Goal: Transaction & Acquisition: Obtain resource

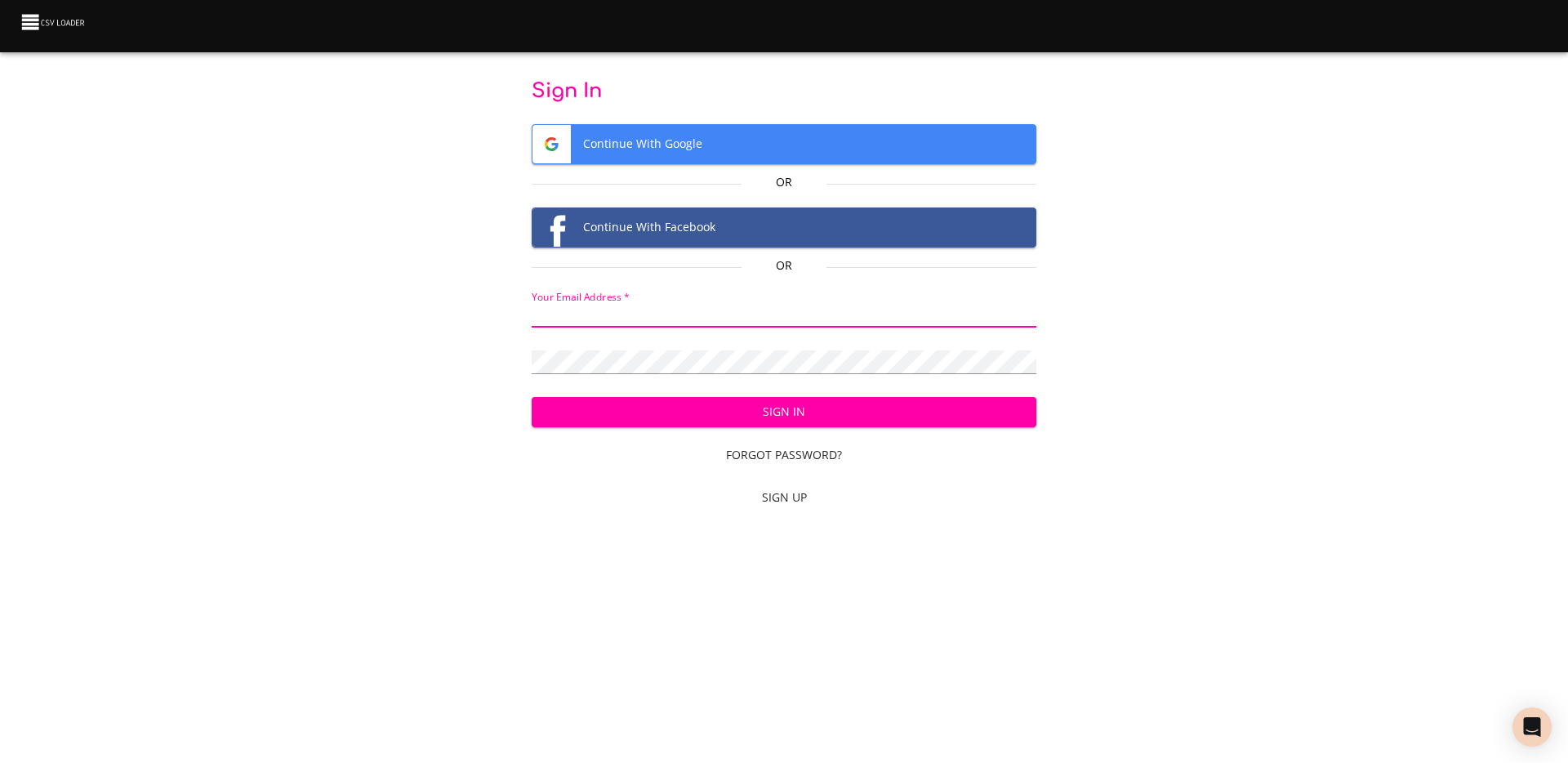
click at [703, 322] on input "email" at bounding box center [784, 315] width 505 height 24
type input "adoux+csvloader@makethegrade.fr"
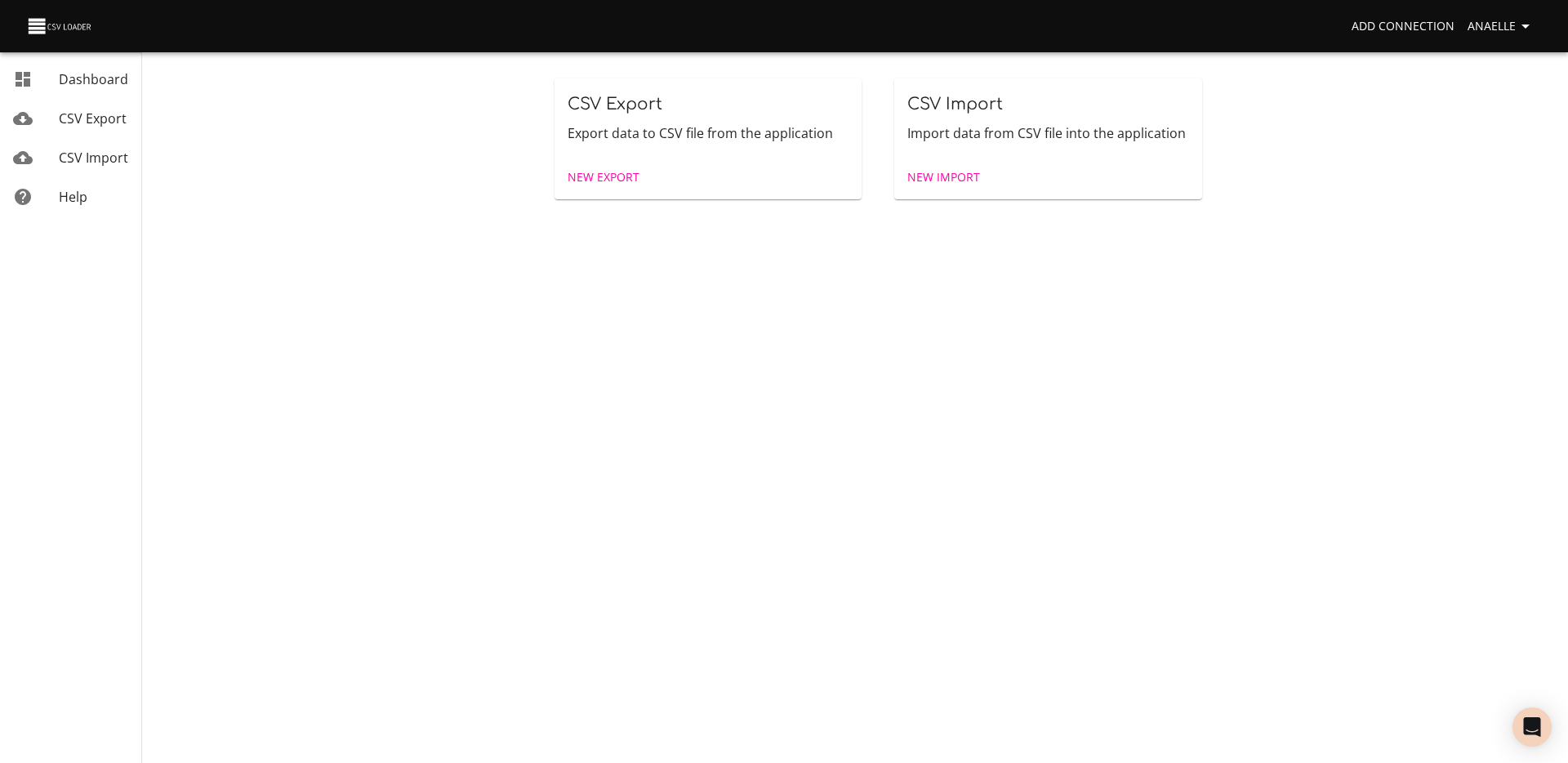
click at [619, 170] on span "New Export" at bounding box center [603, 177] width 72 height 20
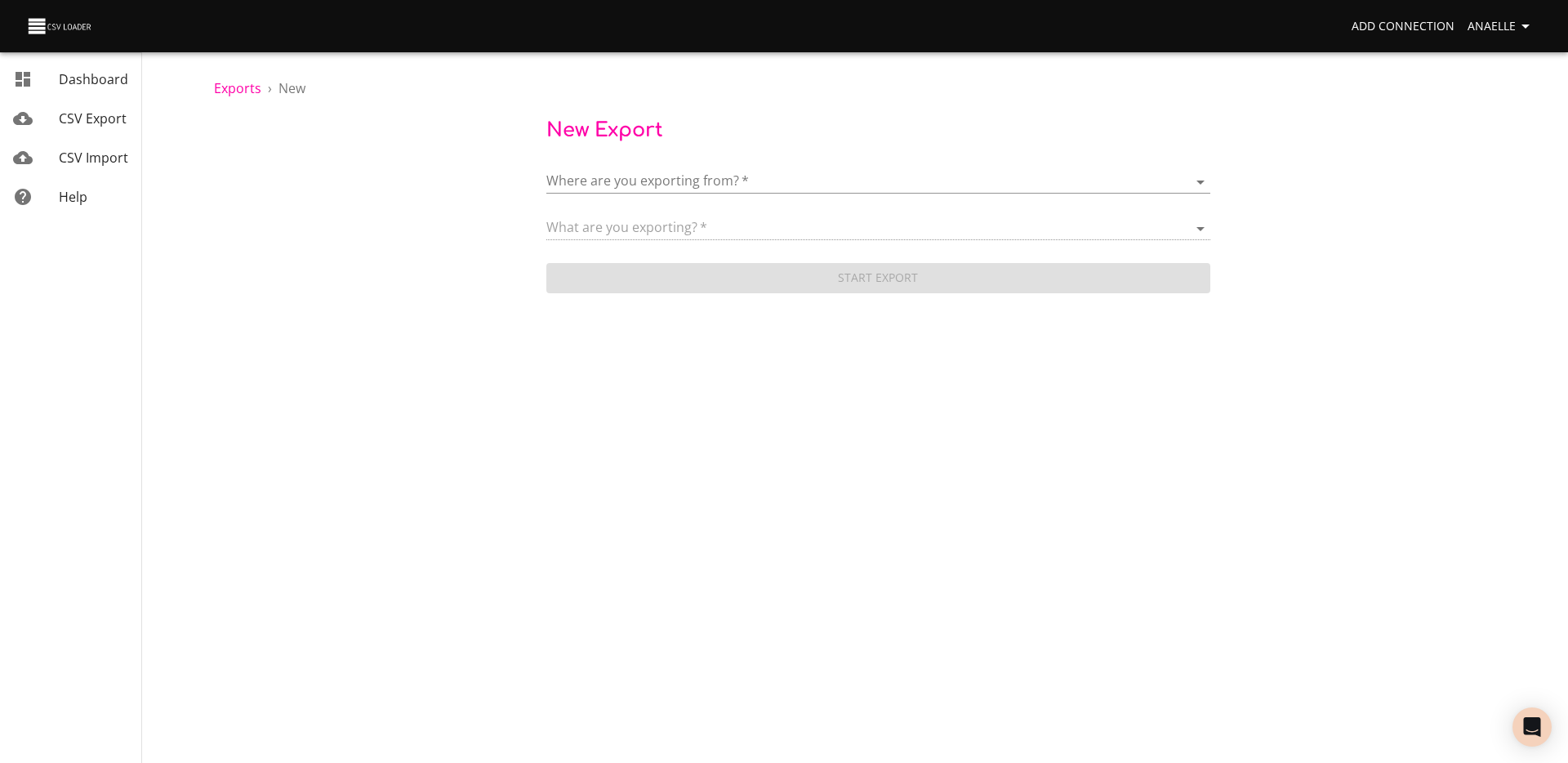
click at [715, 162] on div "Where are you exporting from?   * ​" at bounding box center [878, 175] width 664 height 37
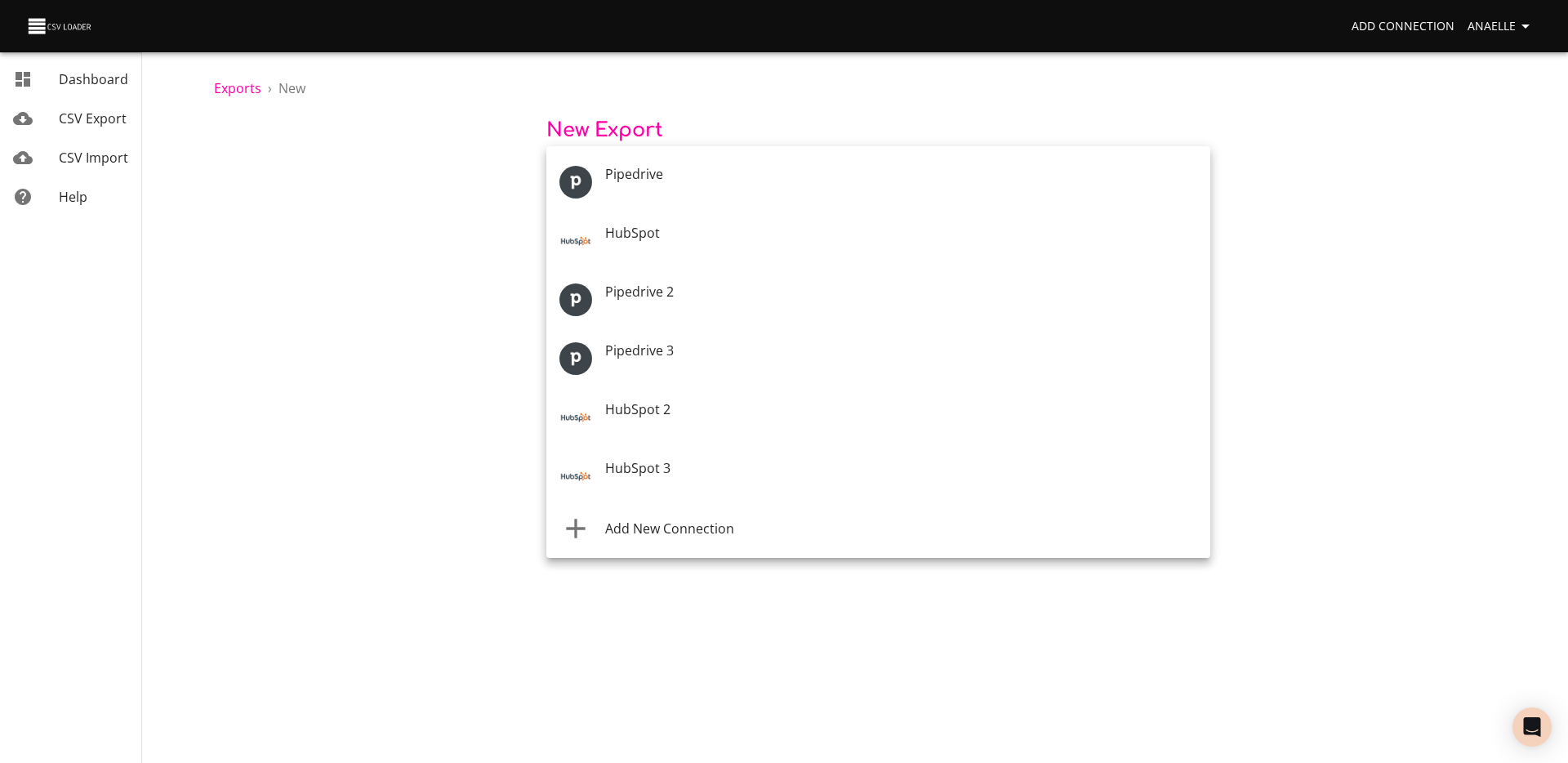
click at [706, 182] on body "Add Connection Anaelle Dashboard CSV Export CSV Import Help Exports › New New E…" at bounding box center [784, 382] width 1568 height 763
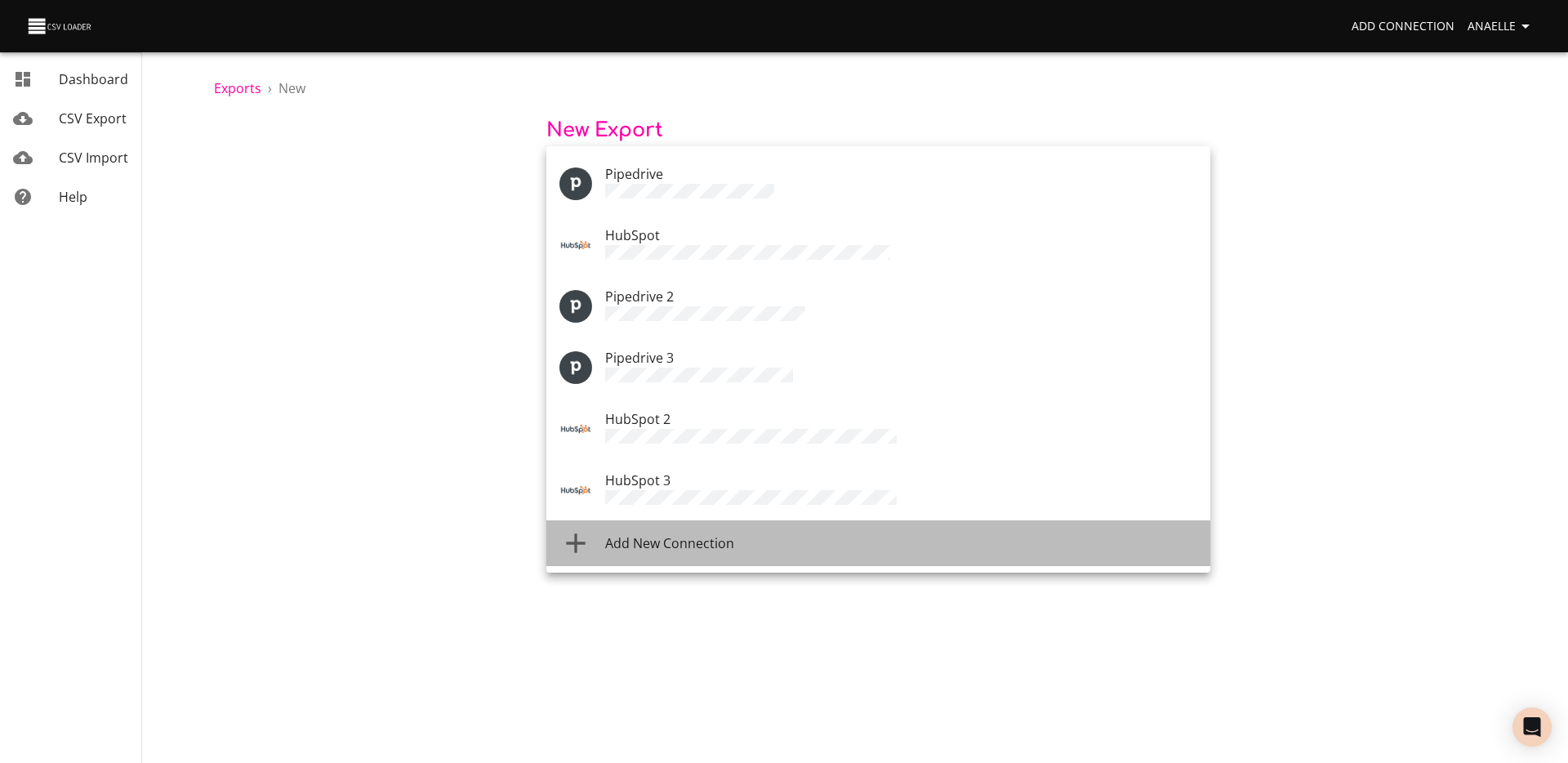
click at [735, 533] on div "Add New Connection" at bounding box center [901, 542] width 592 height 20
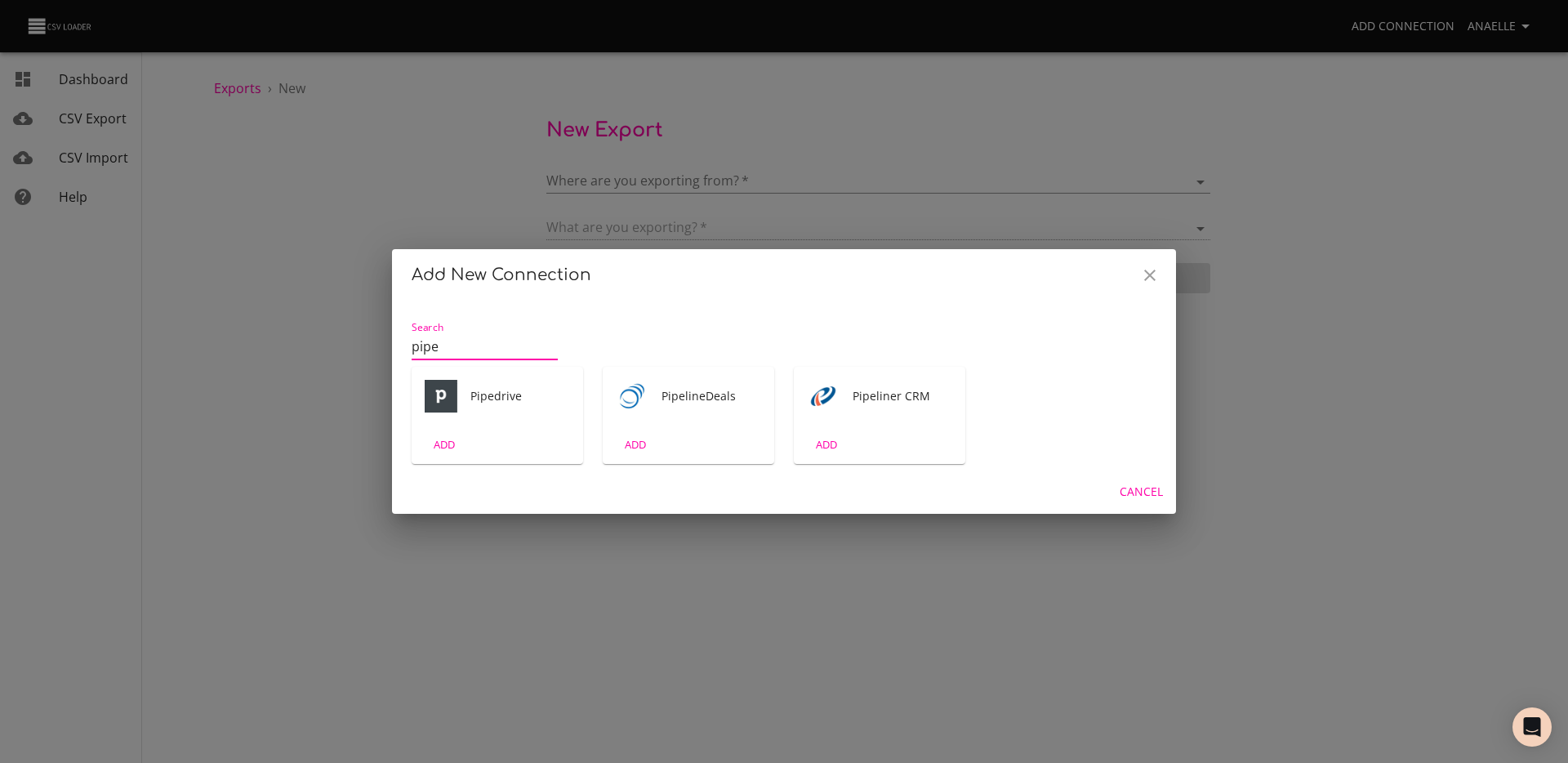
type input "pipe"
click at [533, 411] on div "Pipedrive" at bounding box center [498, 396] width 171 height 59
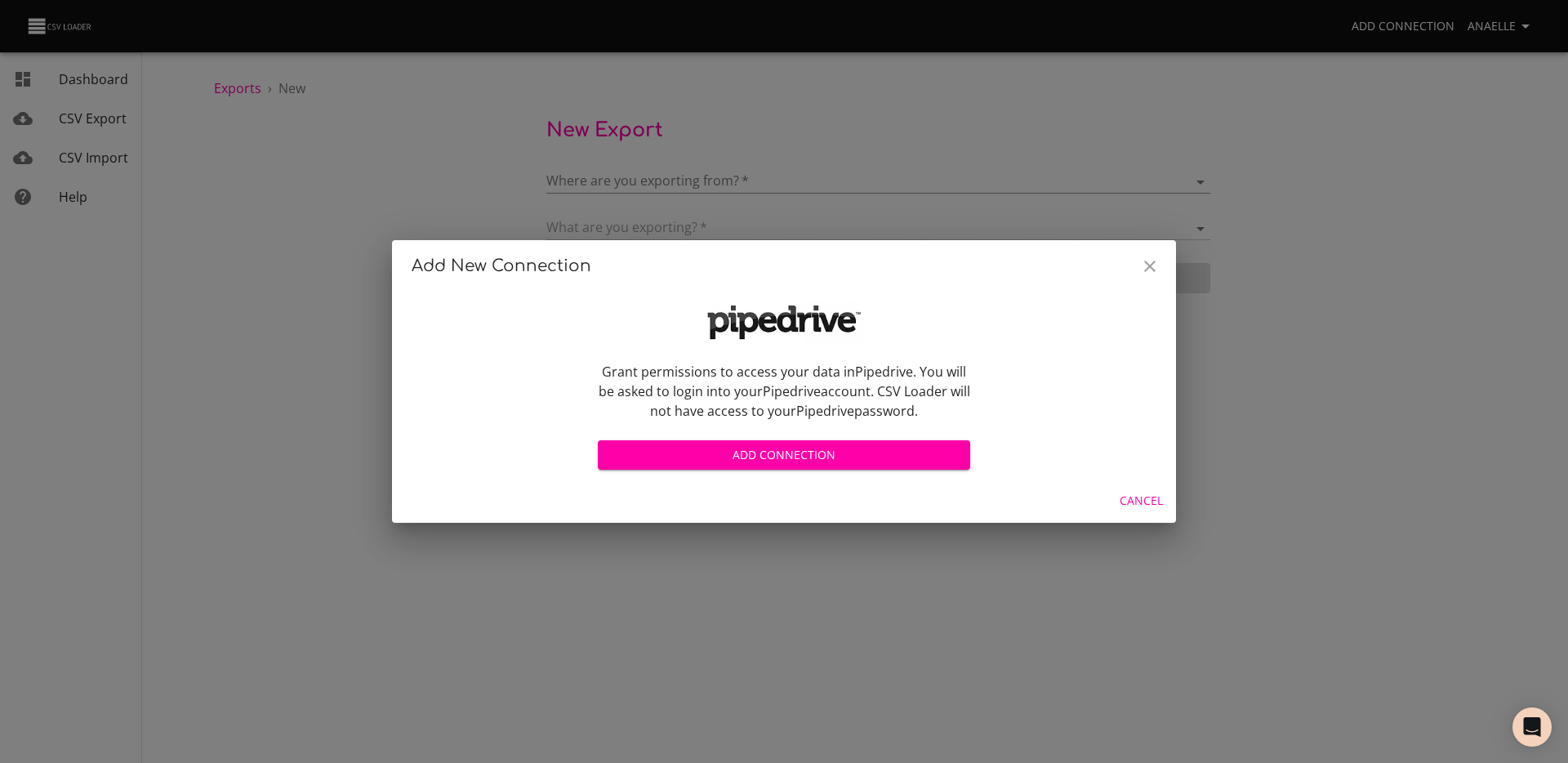
click at [728, 445] on span "Add Connection" at bounding box center [784, 455] width 346 height 20
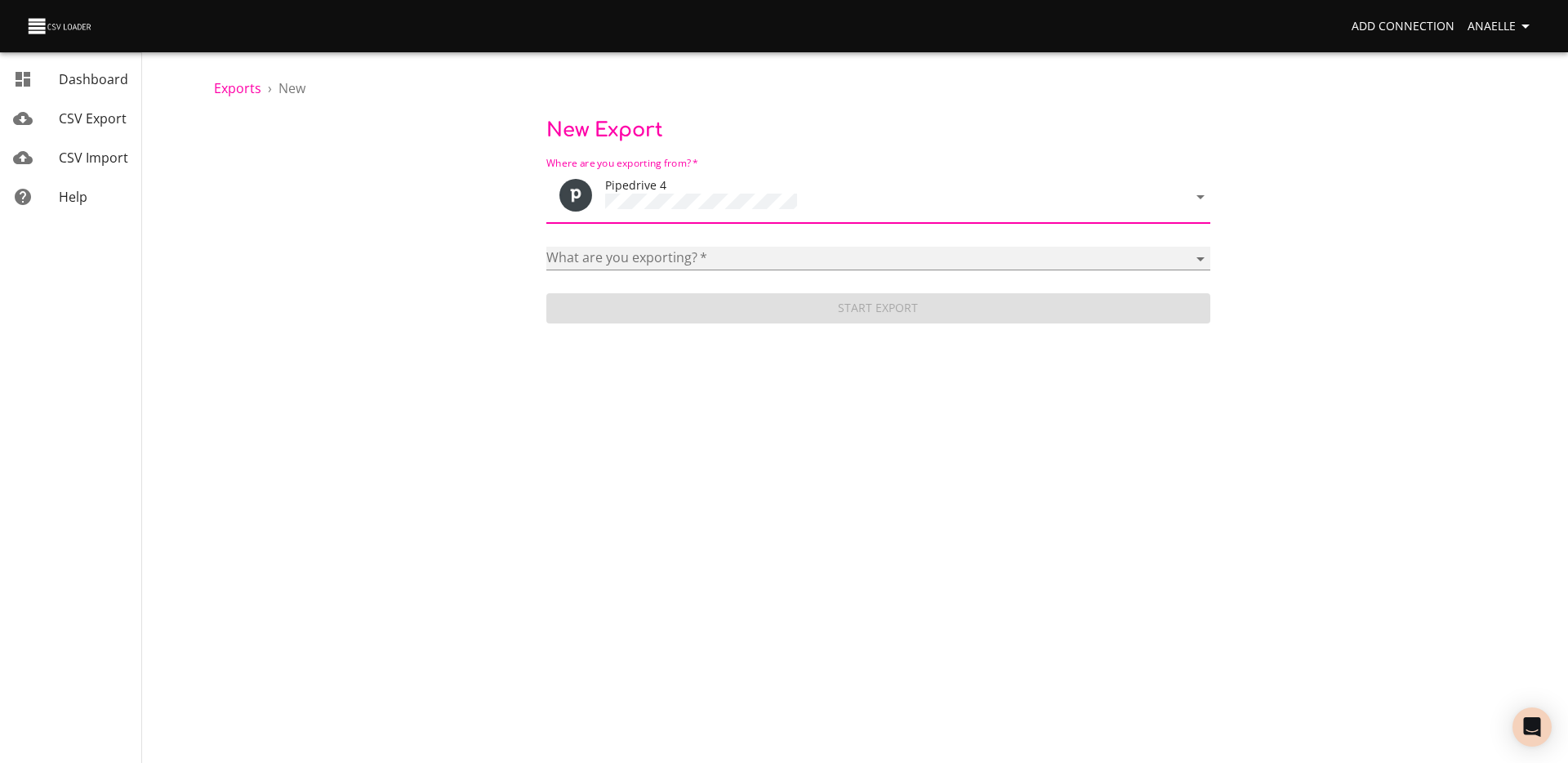
click at [687, 256] on select "Activities Activity Types Deal Products Deals Email Threads Emails Notes Organi…" at bounding box center [878, 258] width 664 height 24
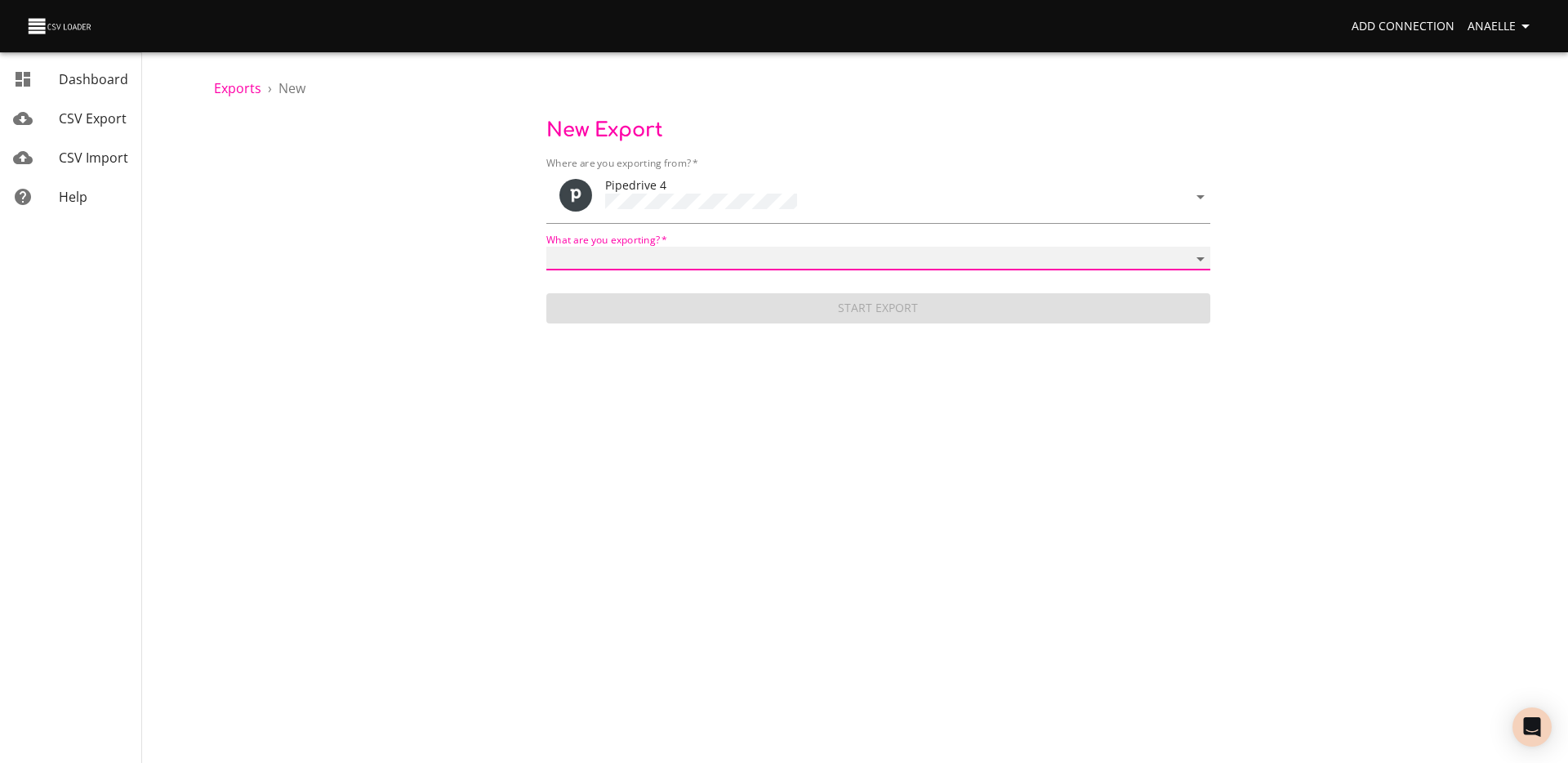
select select "mail_messages"
click at [546, 246] on select "Activities Activity Types Deal Products Deals Email Threads Emails Notes Organi…" at bounding box center [878, 258] width 664 height 24
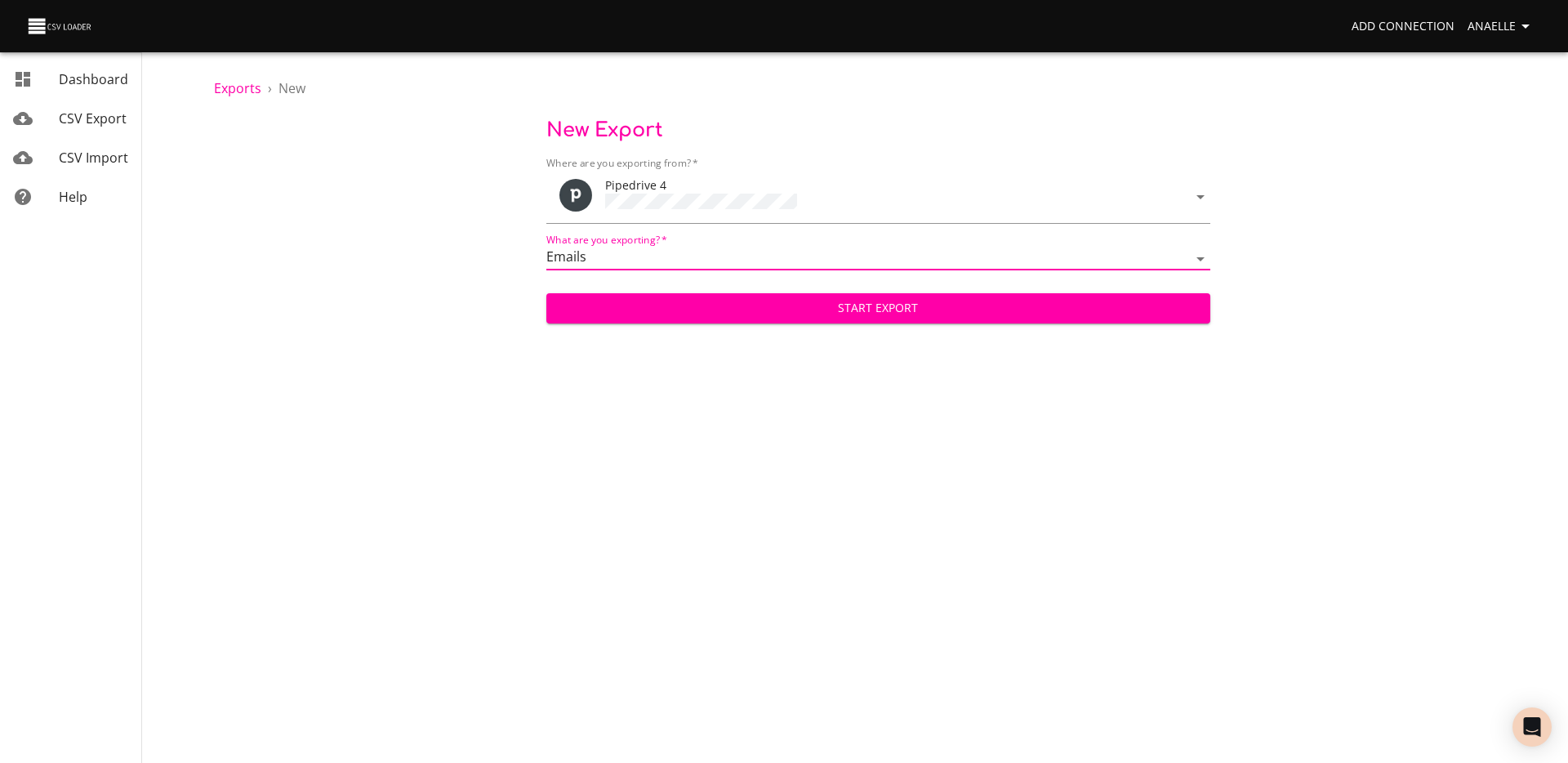
click at [722, 308] on span "Start Export" at bounding box center [878, 307] width 637 height 20
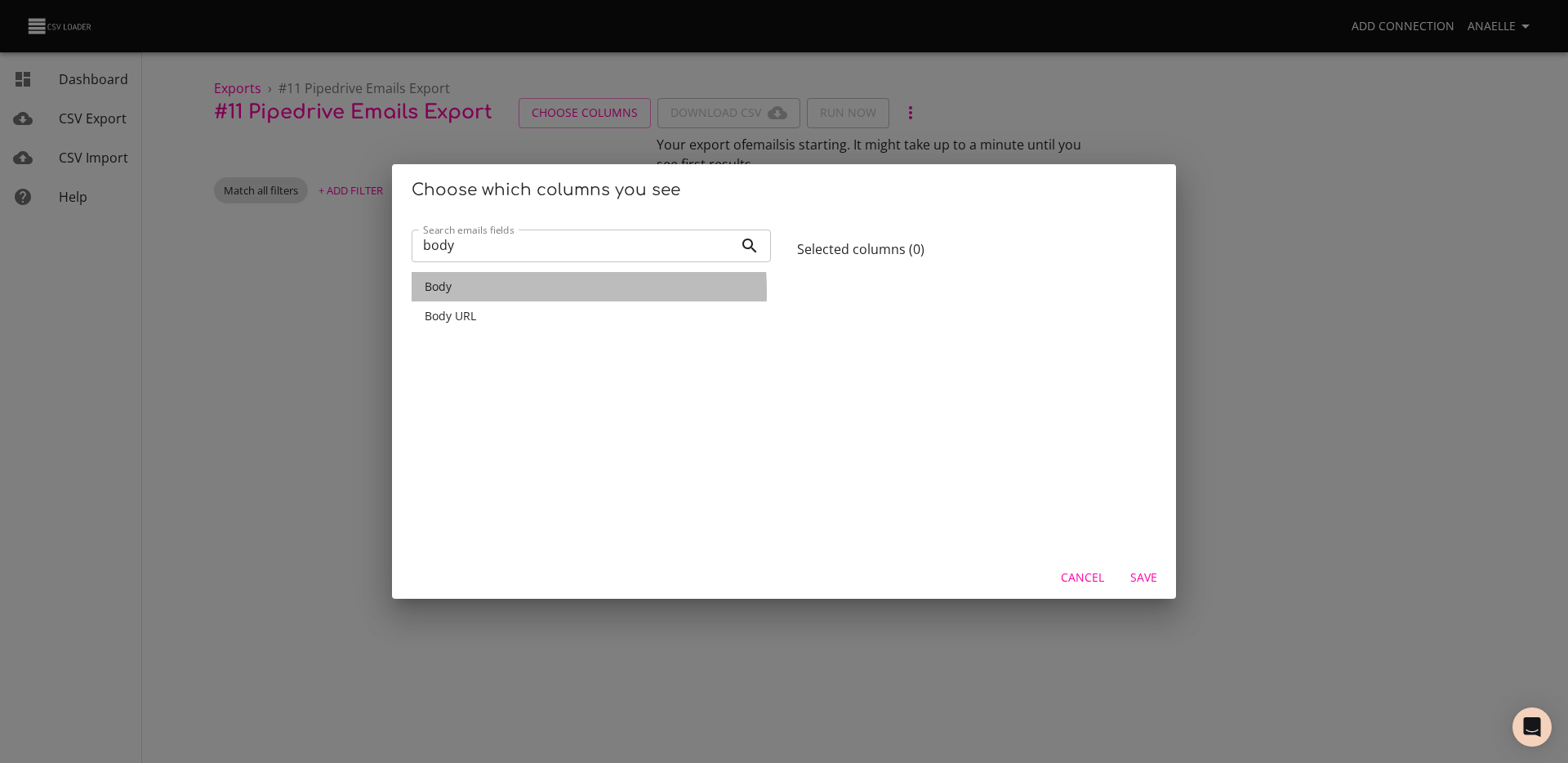
click at [483, 291] on div "Body" at bounding box center [591, 286] width 333 height 16
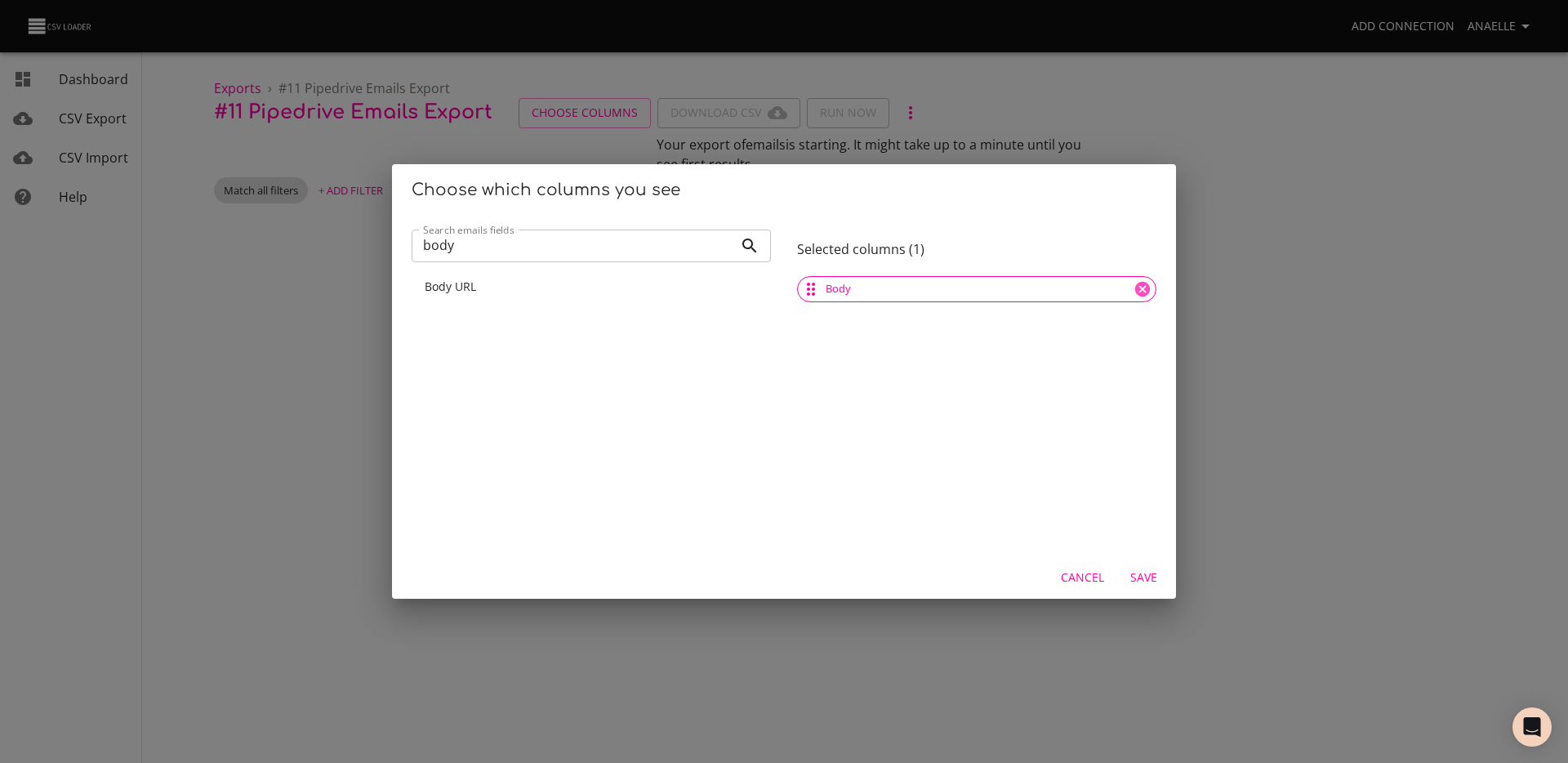
click at [497, 250] on input "body" at bounding box center [573, 245] width 322 height 32
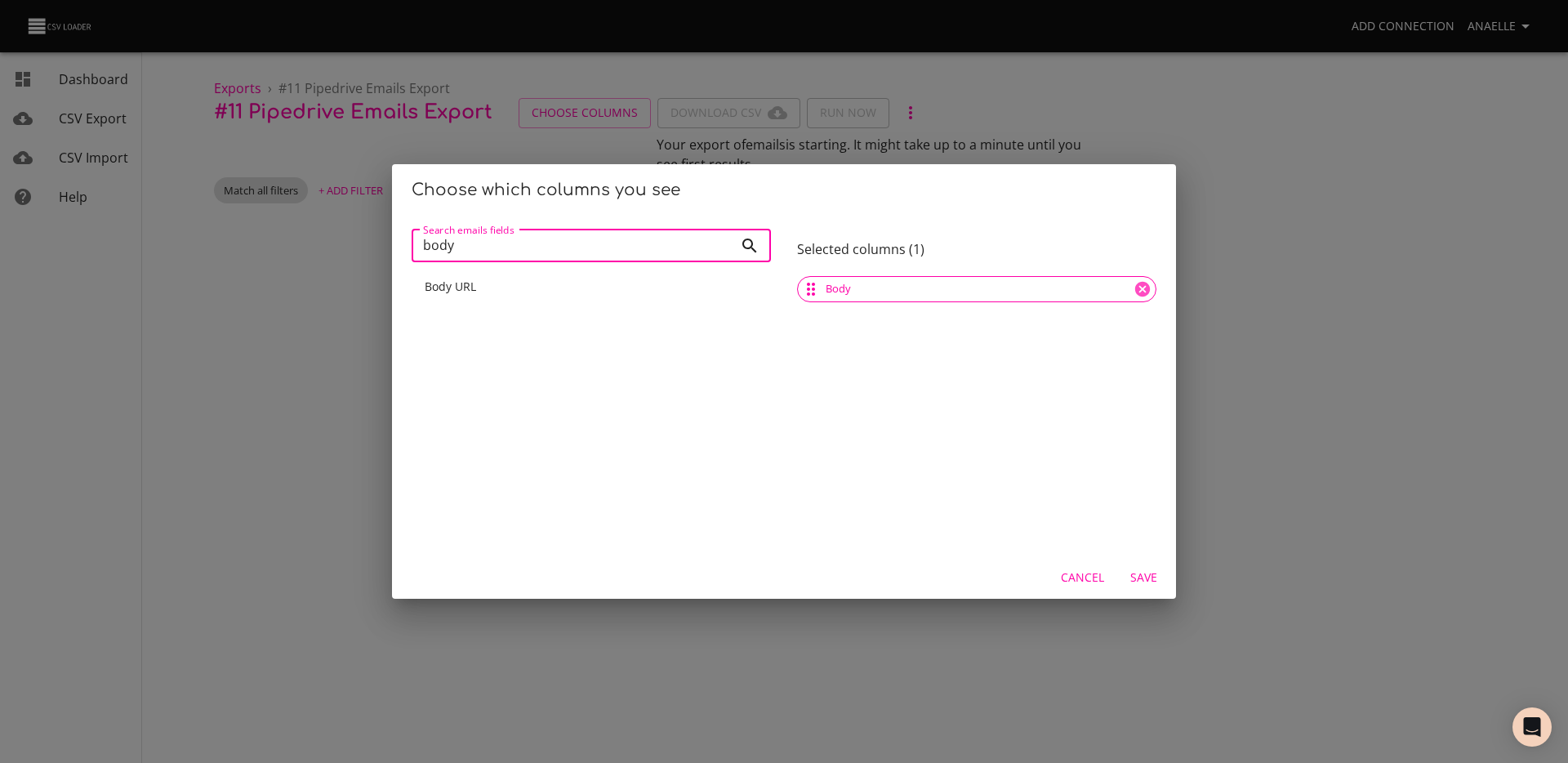
click at [497, 250] on input "body" at bounding box center [573, 245] width 322 height 32
click at [477, 296] on div "Subject" at bounding box center [592, 286] width 360 height 29
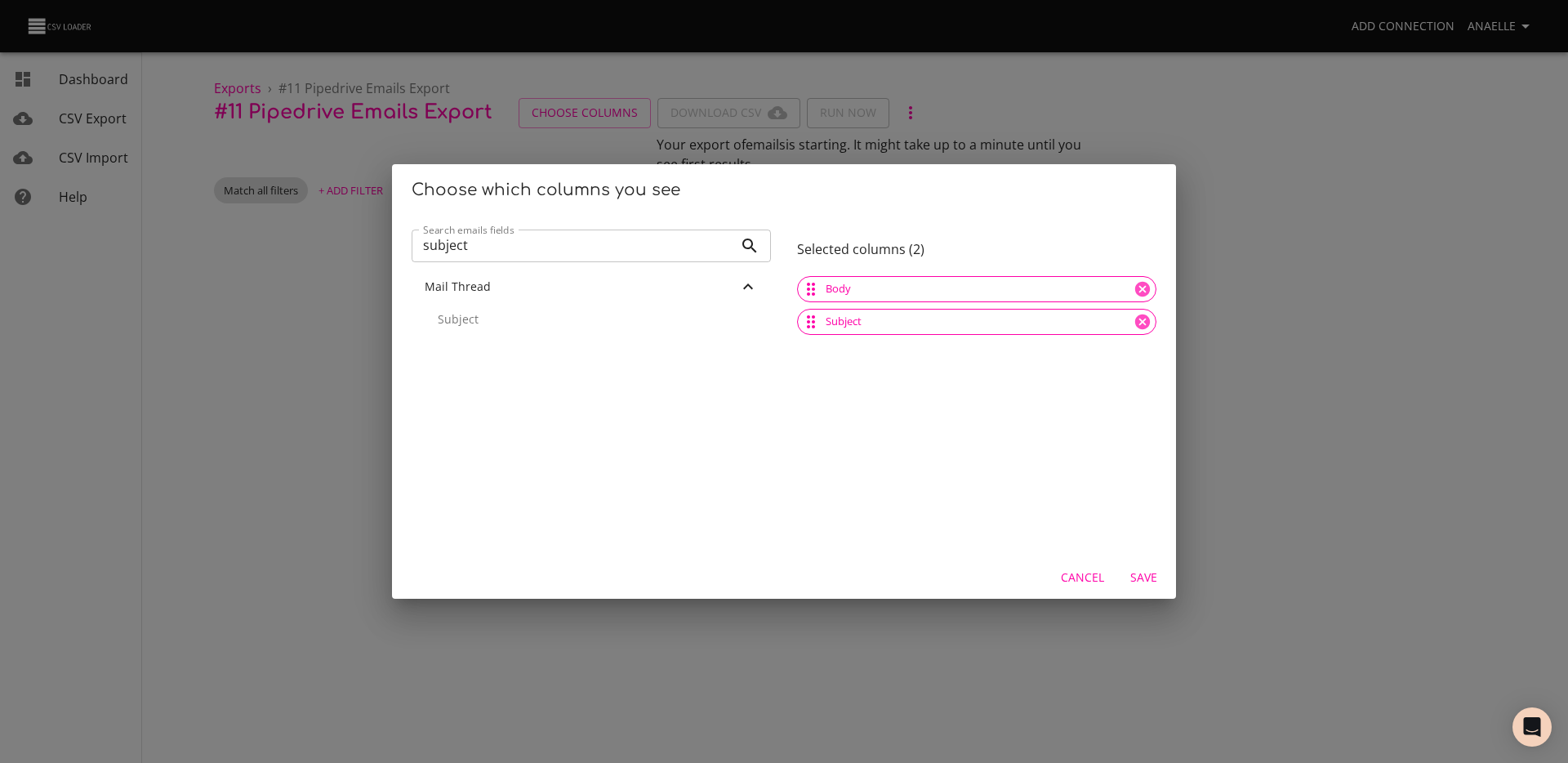
click at [489, 252] on input "subject" at bounding box center [573, 245] width 322 height 32
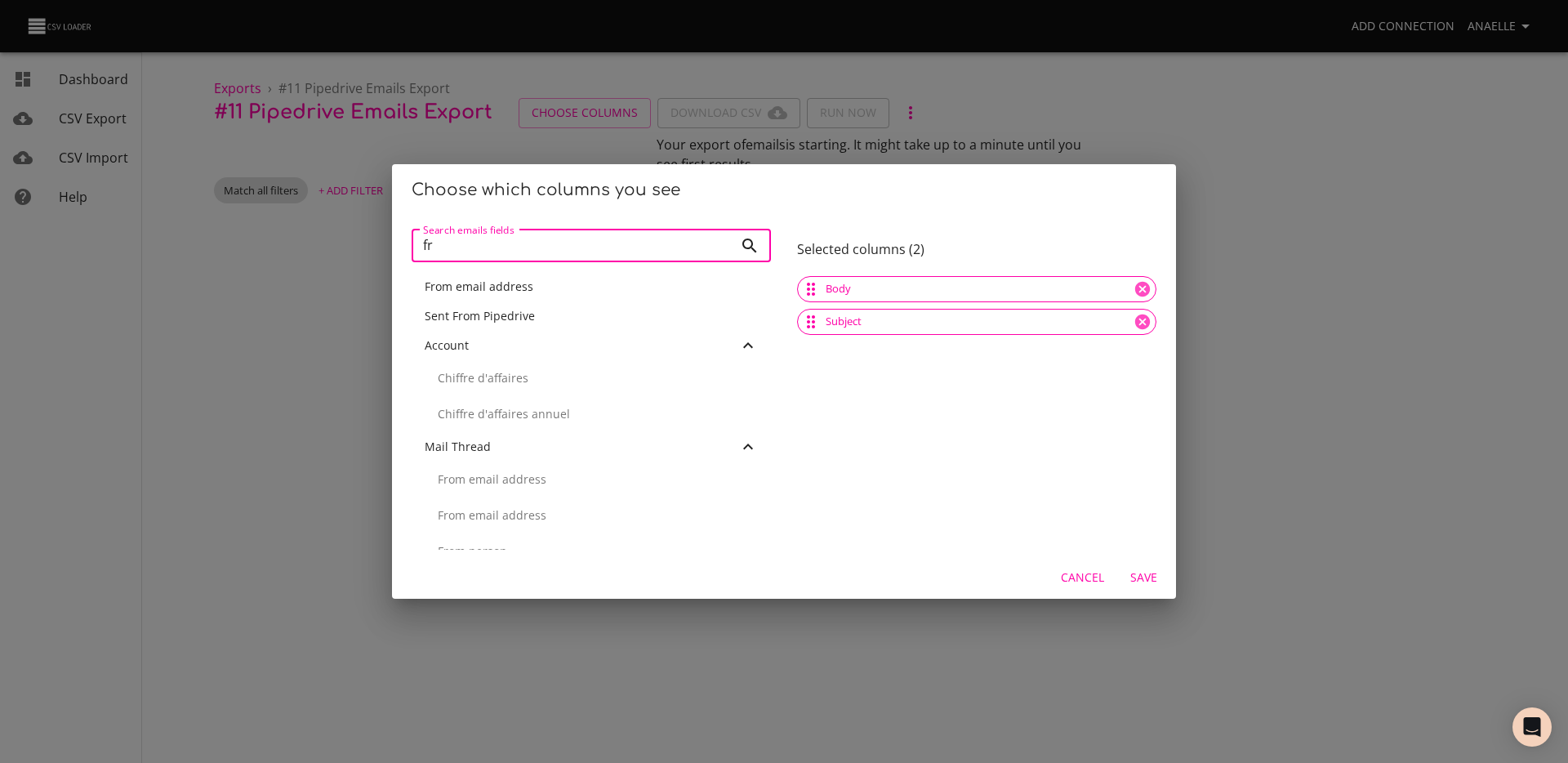
type input "f"
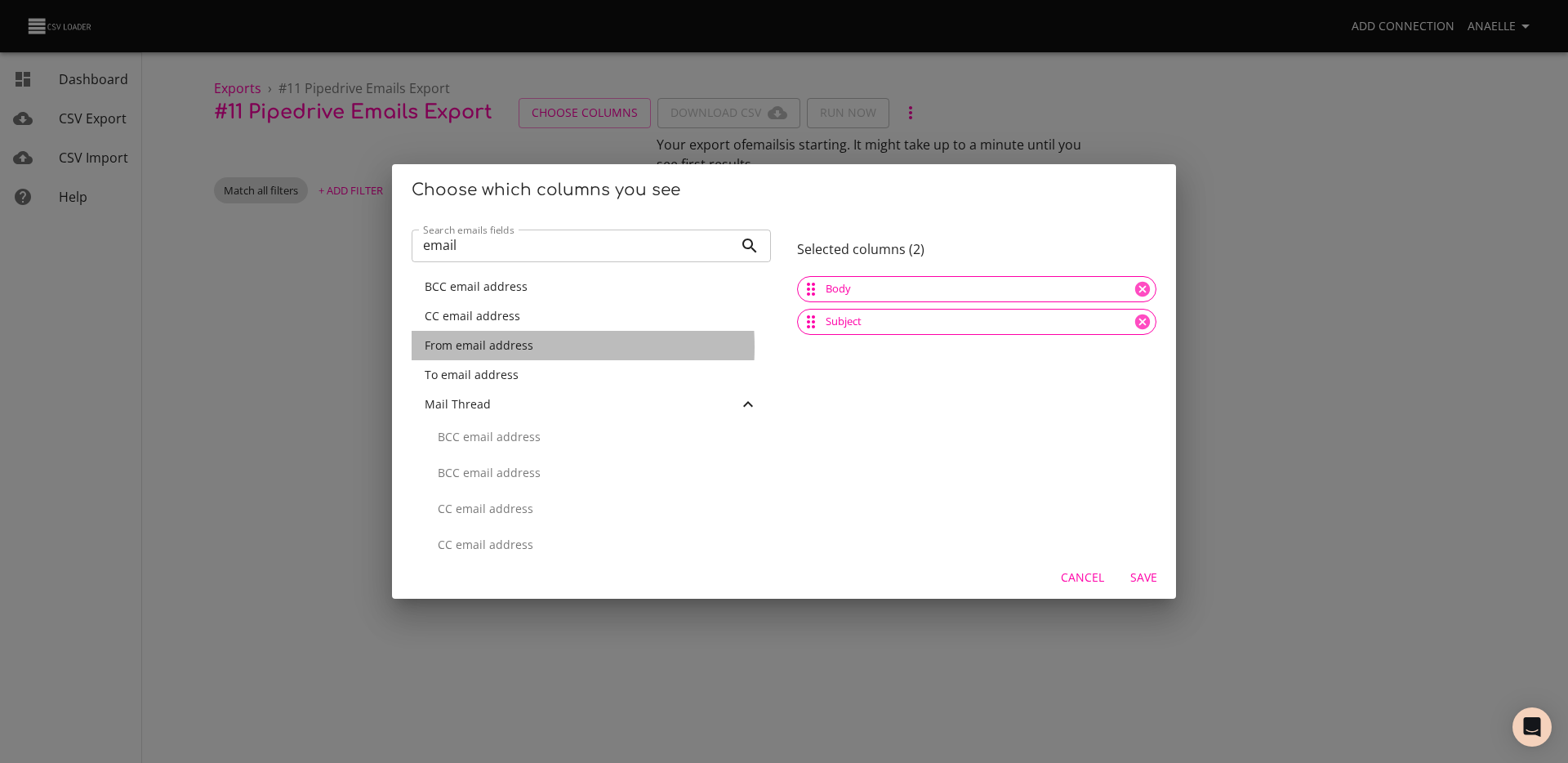
click at [475, 347] on span "From email address" at bounding box center [479, 344] width 108 height 15
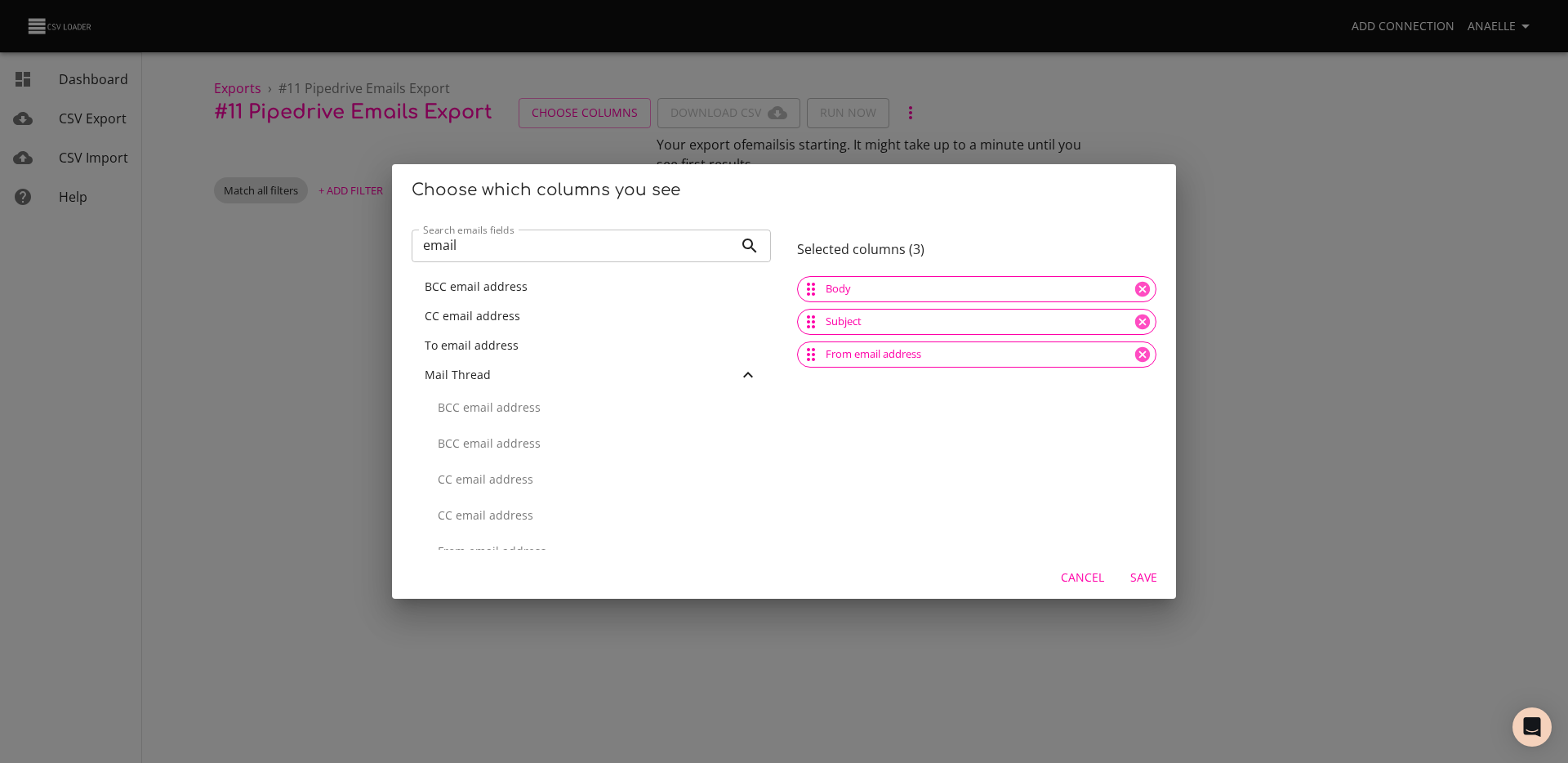
click at [475, 348] on span "To email address" at bounding box center [471, 344] width 94 height 15
click at [480, 322] on span "CC email address" at bounding box center [472, 316] width 95 height 15
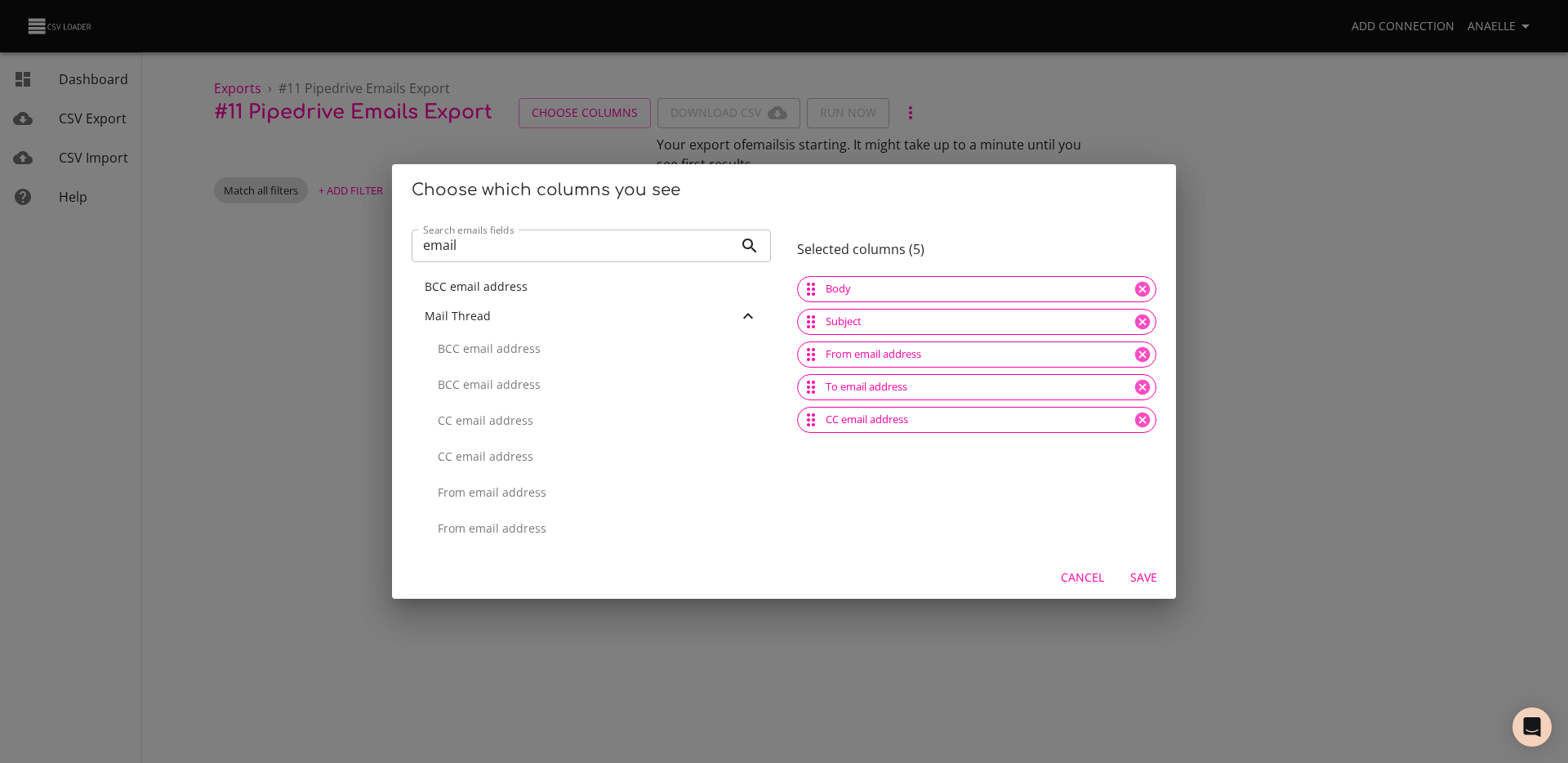
click at [491, 253] on input "email" at bounding box center [573, 245] width 322 height 32
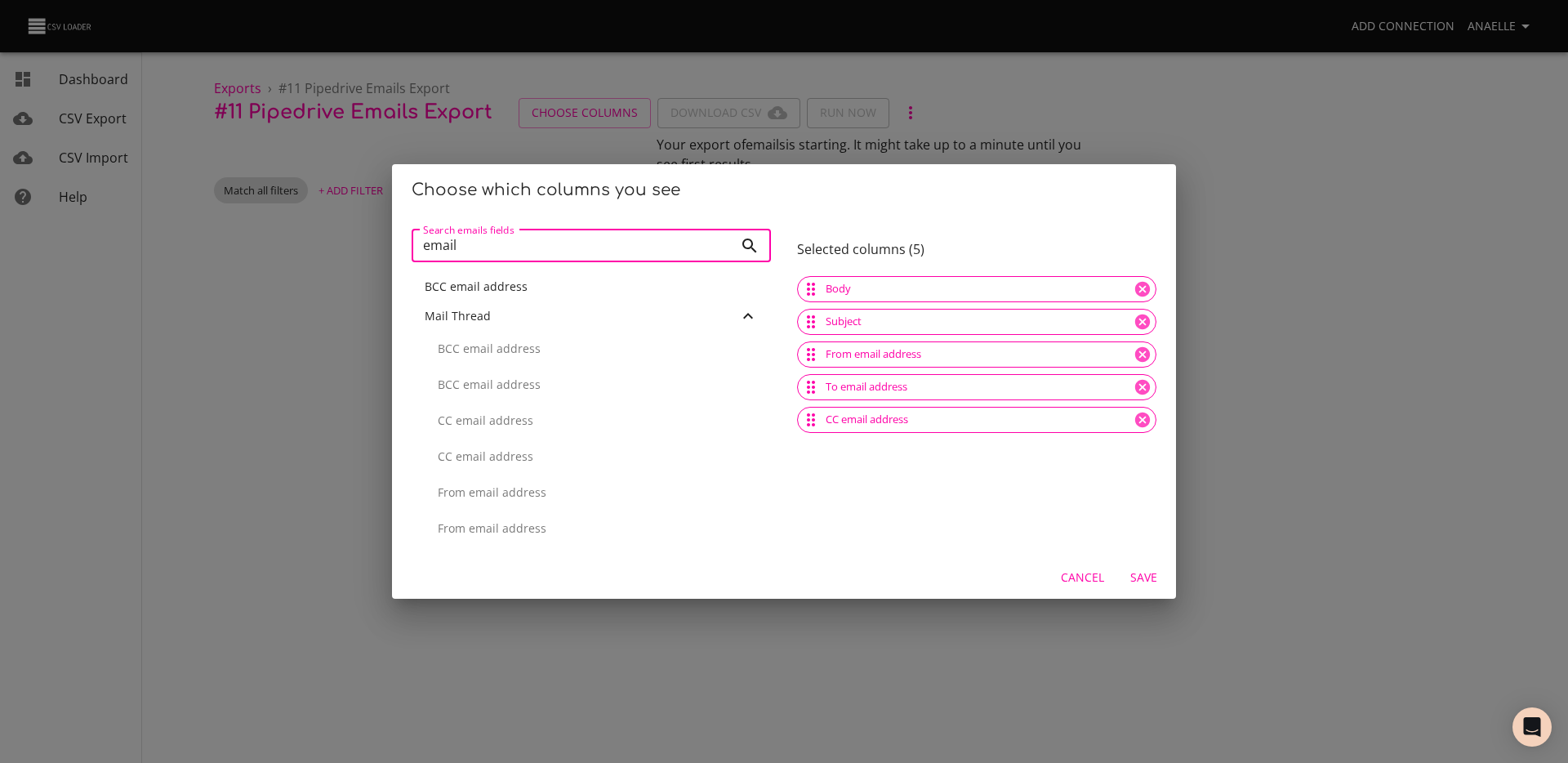
click at [491, 253] on input "email" at bounding box center [573, 245] width 322 height 32
type input "id"
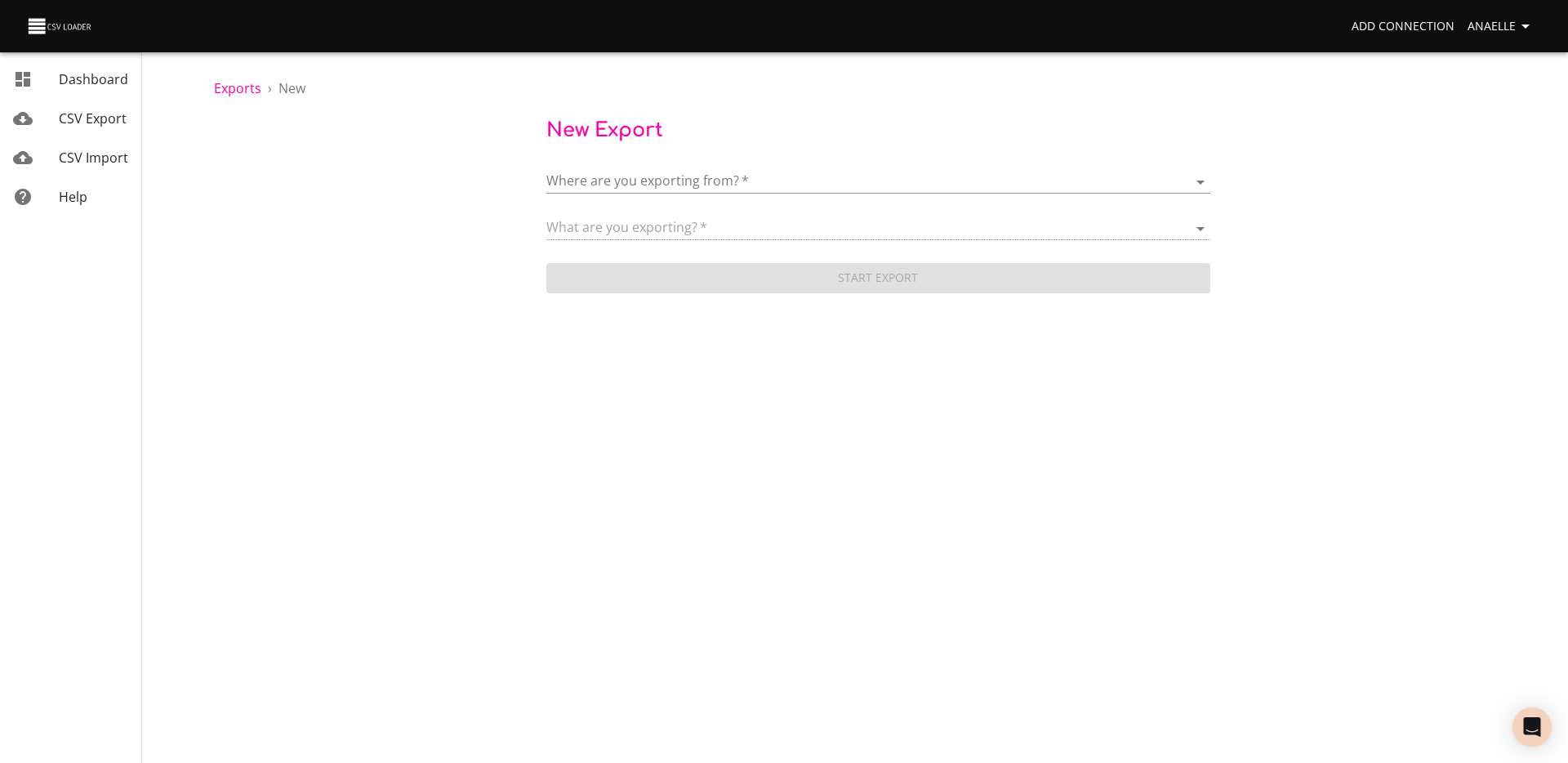
click at [649, 162] on div "Where are you exporting from?   * ​" at bounding box center [878, 175] width 664 height 37
click at [642, 179] on body "Add Connection Anaelle Dashboard CSV Export CSV Import Help Exports › New New E…" at bounding box center [784, 382] width 1568 height 763
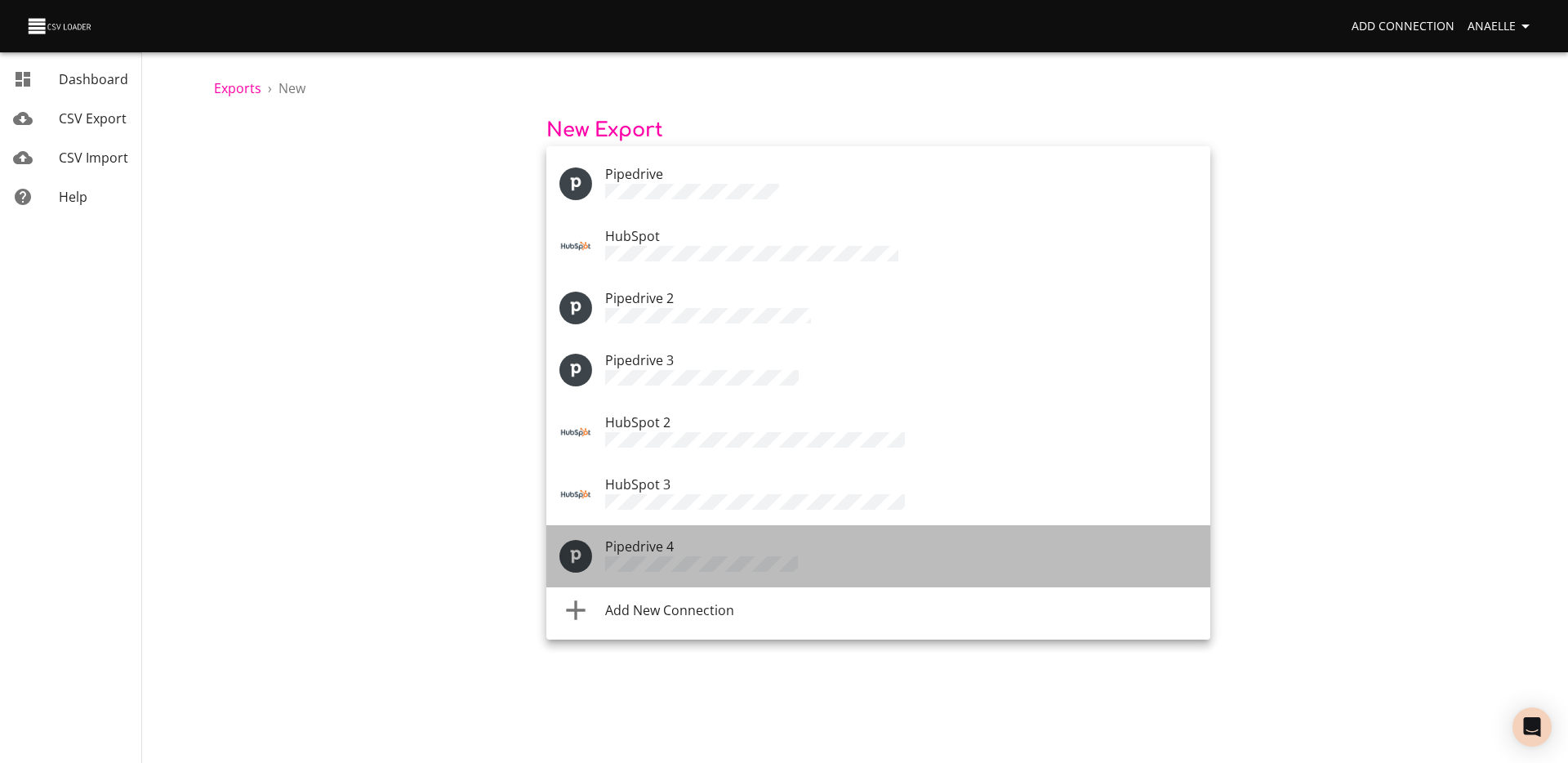
click at [700, 537] on div "Pipedrive 4" at bounding box center [901, 556] width 592 height 39
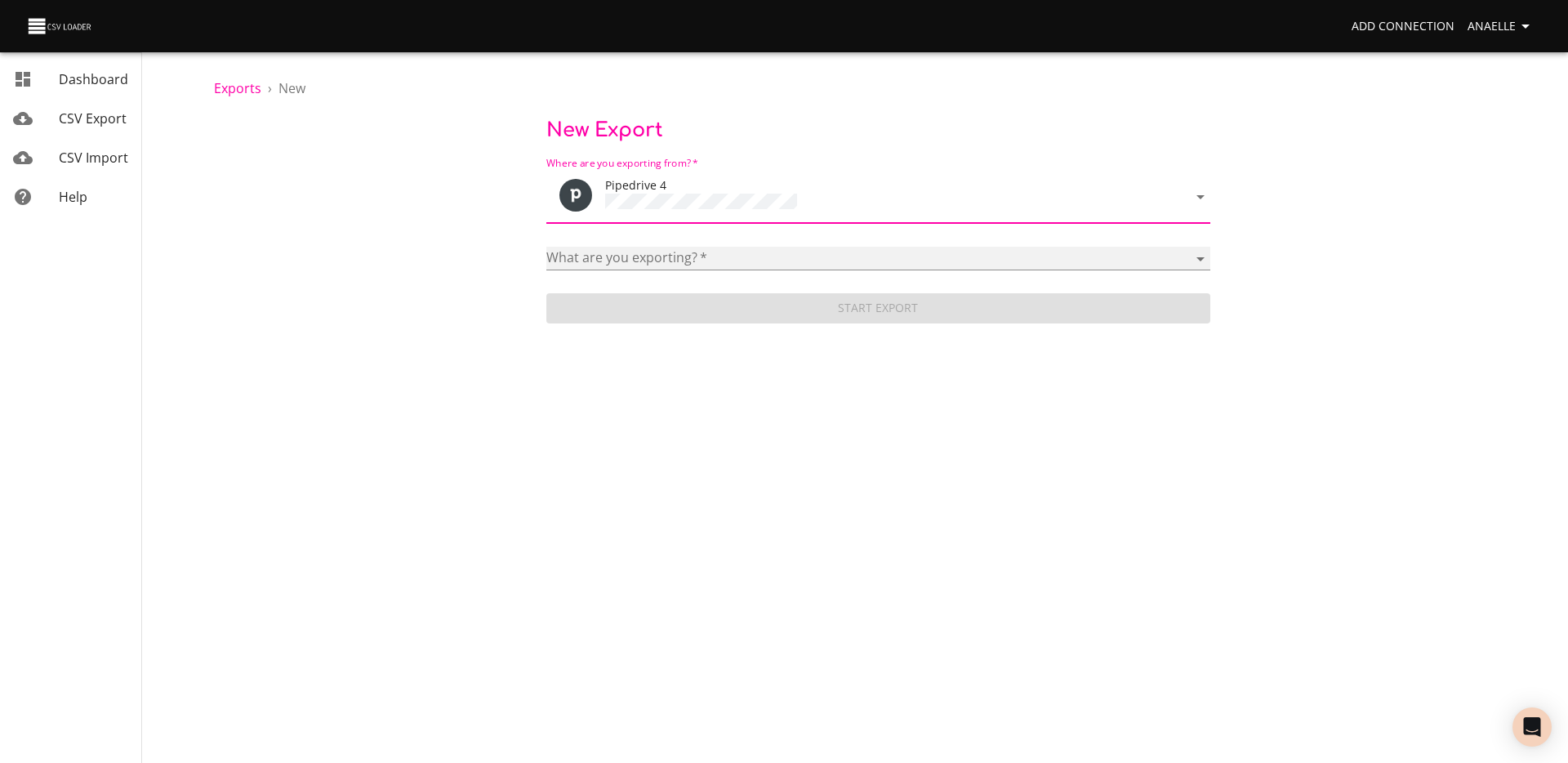
click at [676, 246] on select "Activities Activity Types Deal Products Deals Email Threads Emails Notes Organi…" at bounding box center [878, 258] width 664 height 24
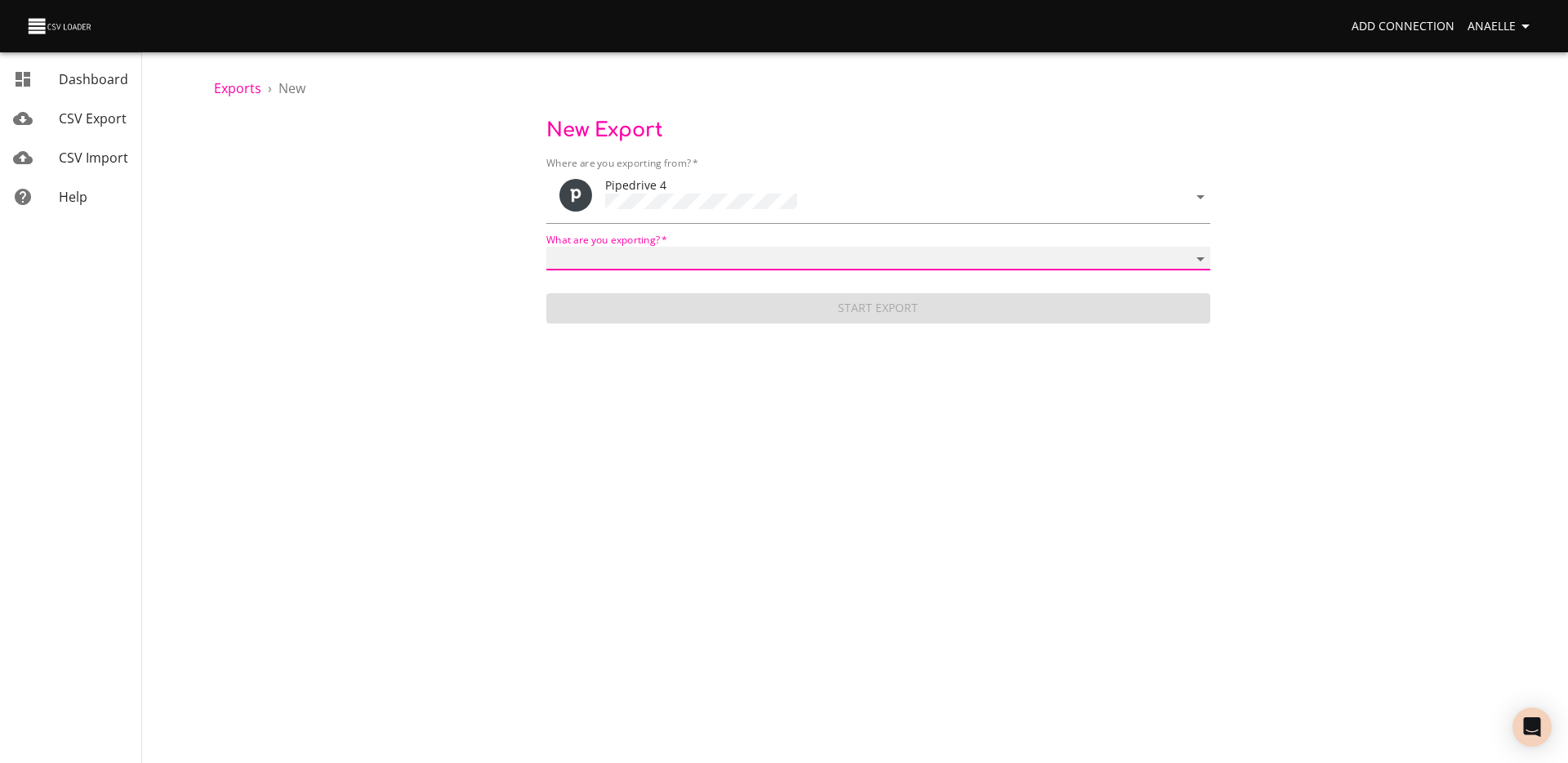
select select "mail_messages"
click at [546, 246] on select "Activities Activity Types Deal Products Deals Email Threads Emails Notes Organi…" at bounding box center [878, 258] width 664 height 24
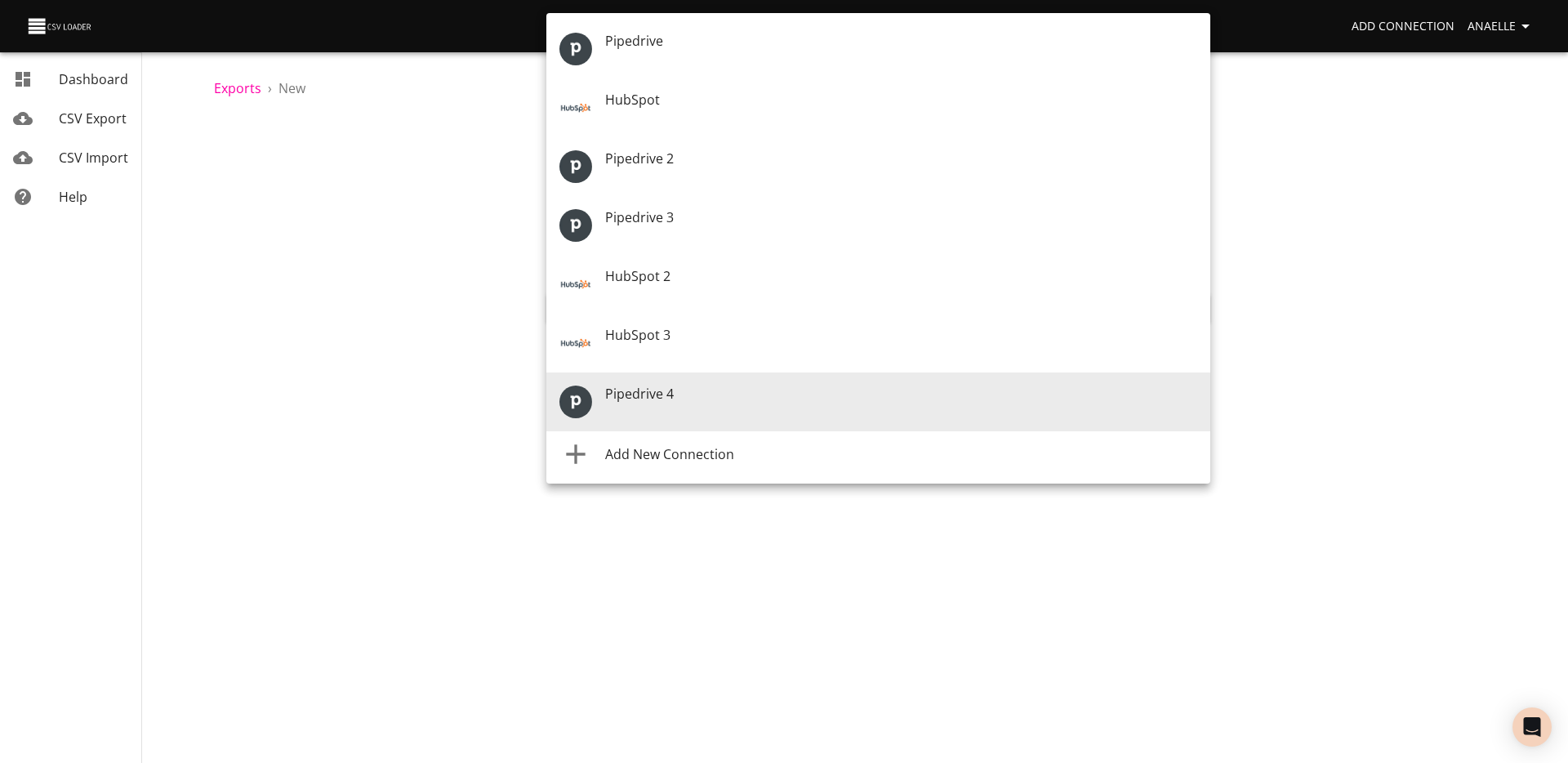
click at [673, 204] on body "Add Connection Anaelle Dashboard CSV Export CSV Import Help Exports › New New E…" at bounding box center [784, 382] width 1568 height 763
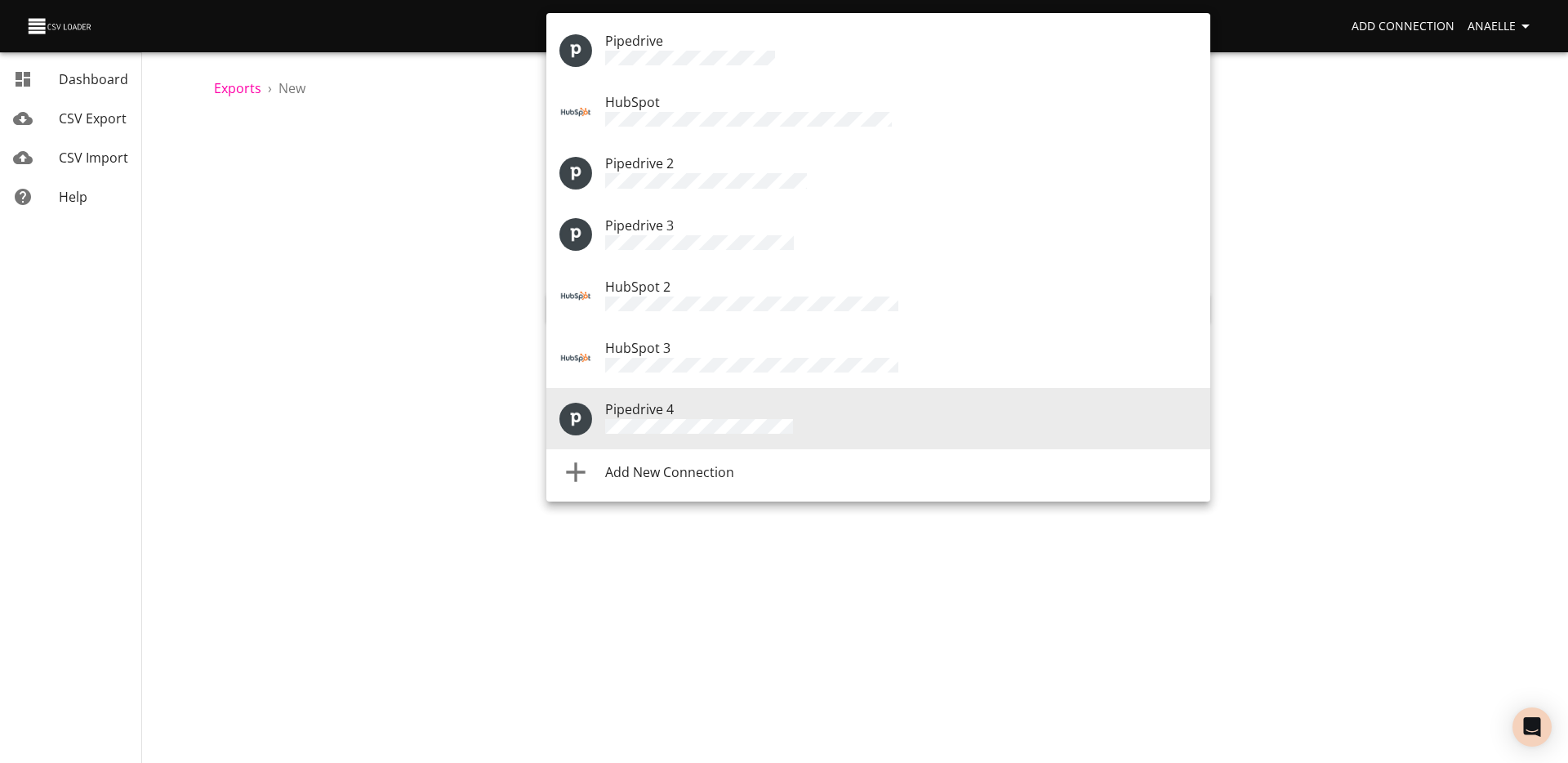
click at [441, 287] on div at bounding box center [784, 382] width 1568 height 763
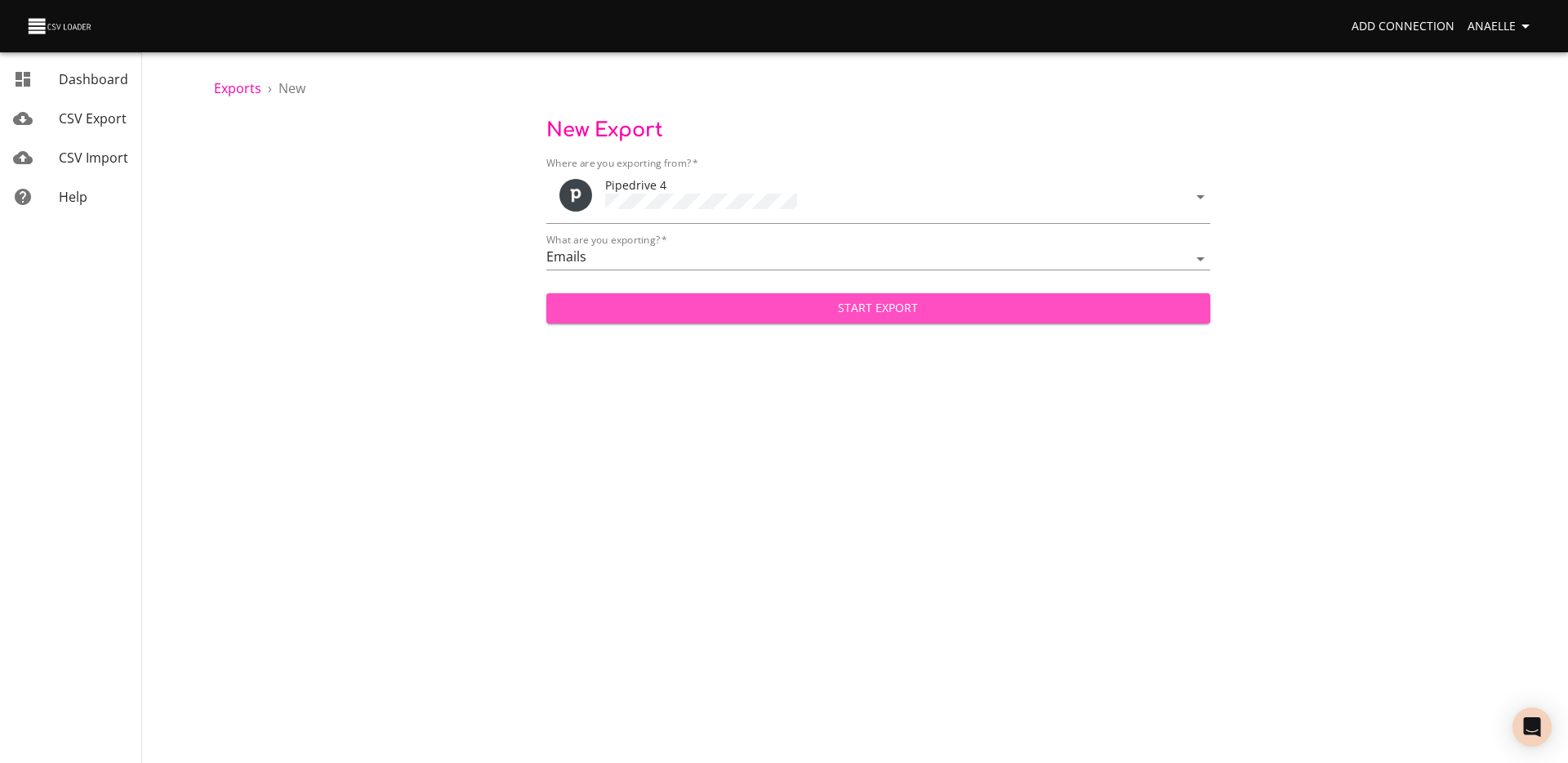
click at [701, 307] on span "Start Export" at bounding box center [878, 307] width 637 height 20
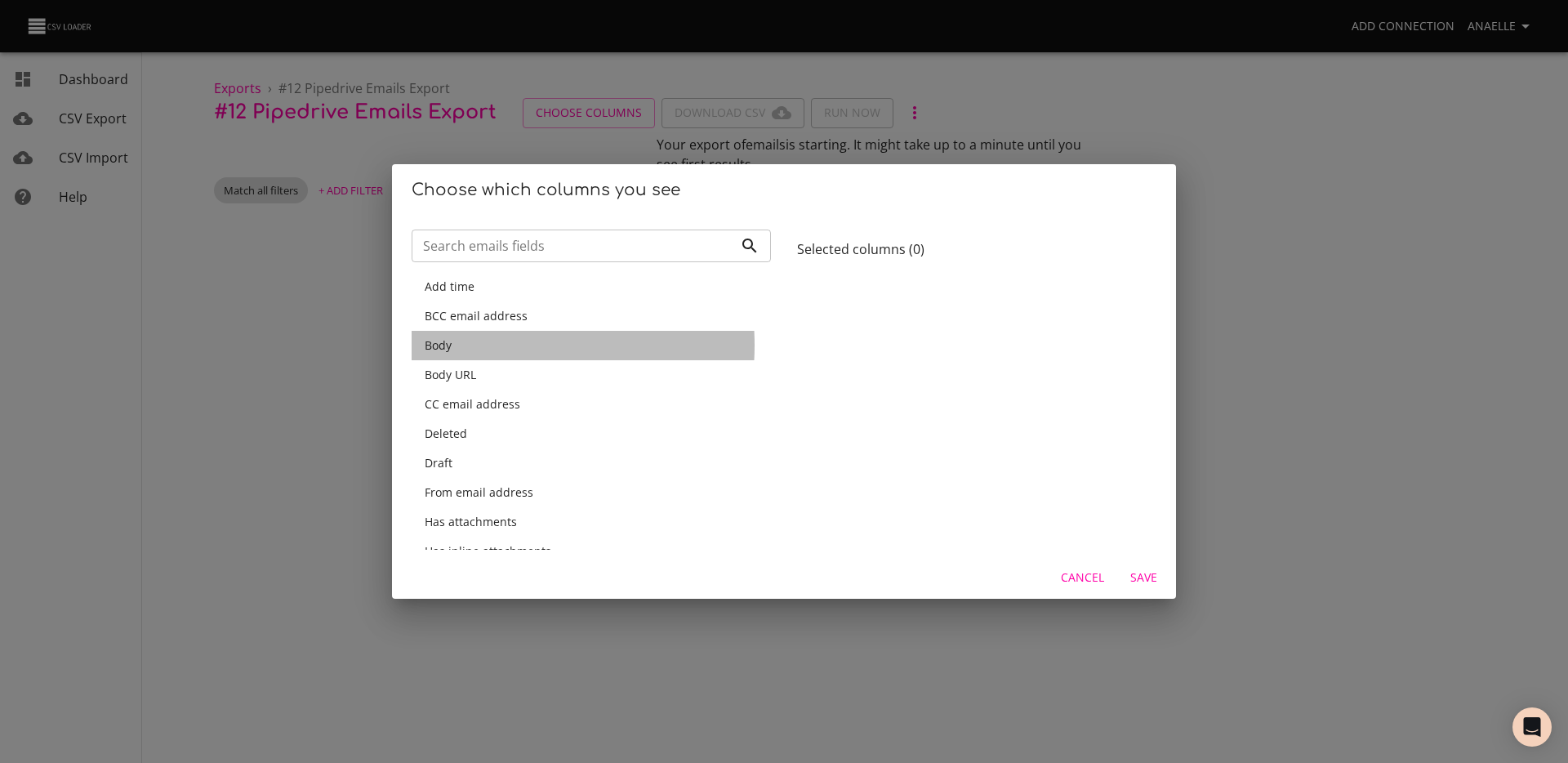
click at [472, 345] on div "Body" at bounding box center [591, 344] width 333 height 16
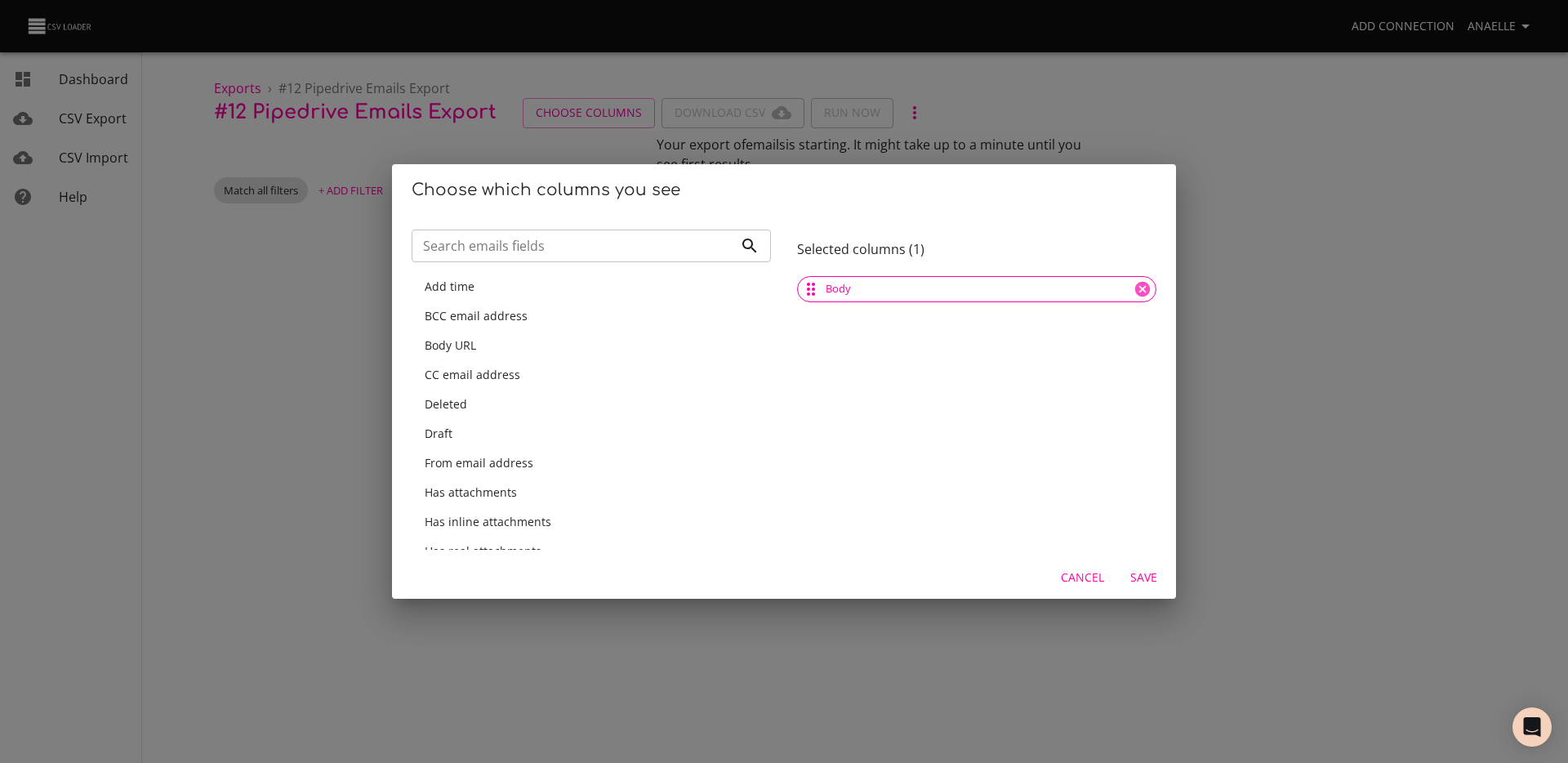
click at [495, 254] on input "Search emails fields" at bounding box center [573, 245] width 322 height 32
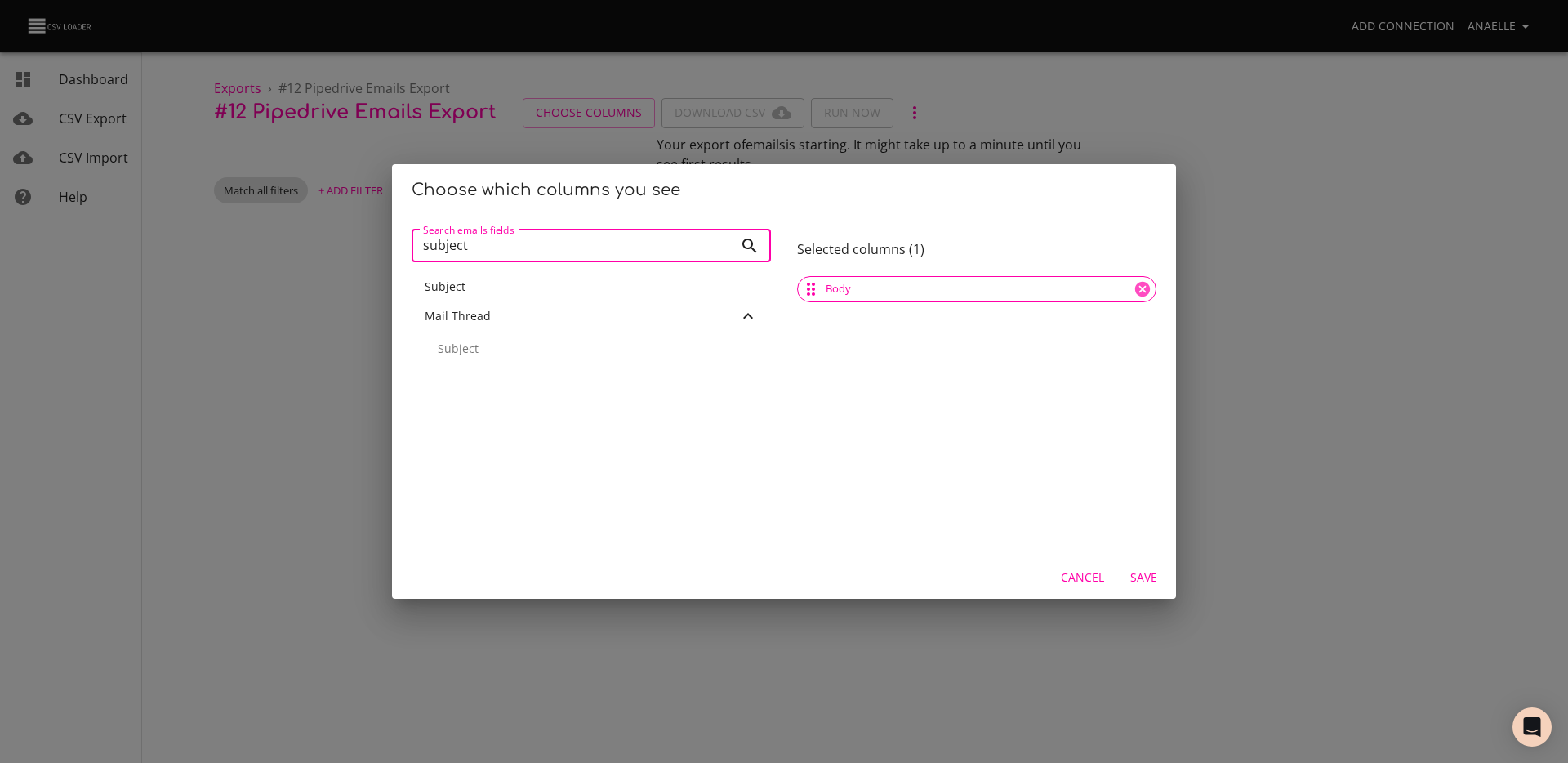
click at [498, 287] on div "Subject" at bounding box center [591, 286] width 333 height 16
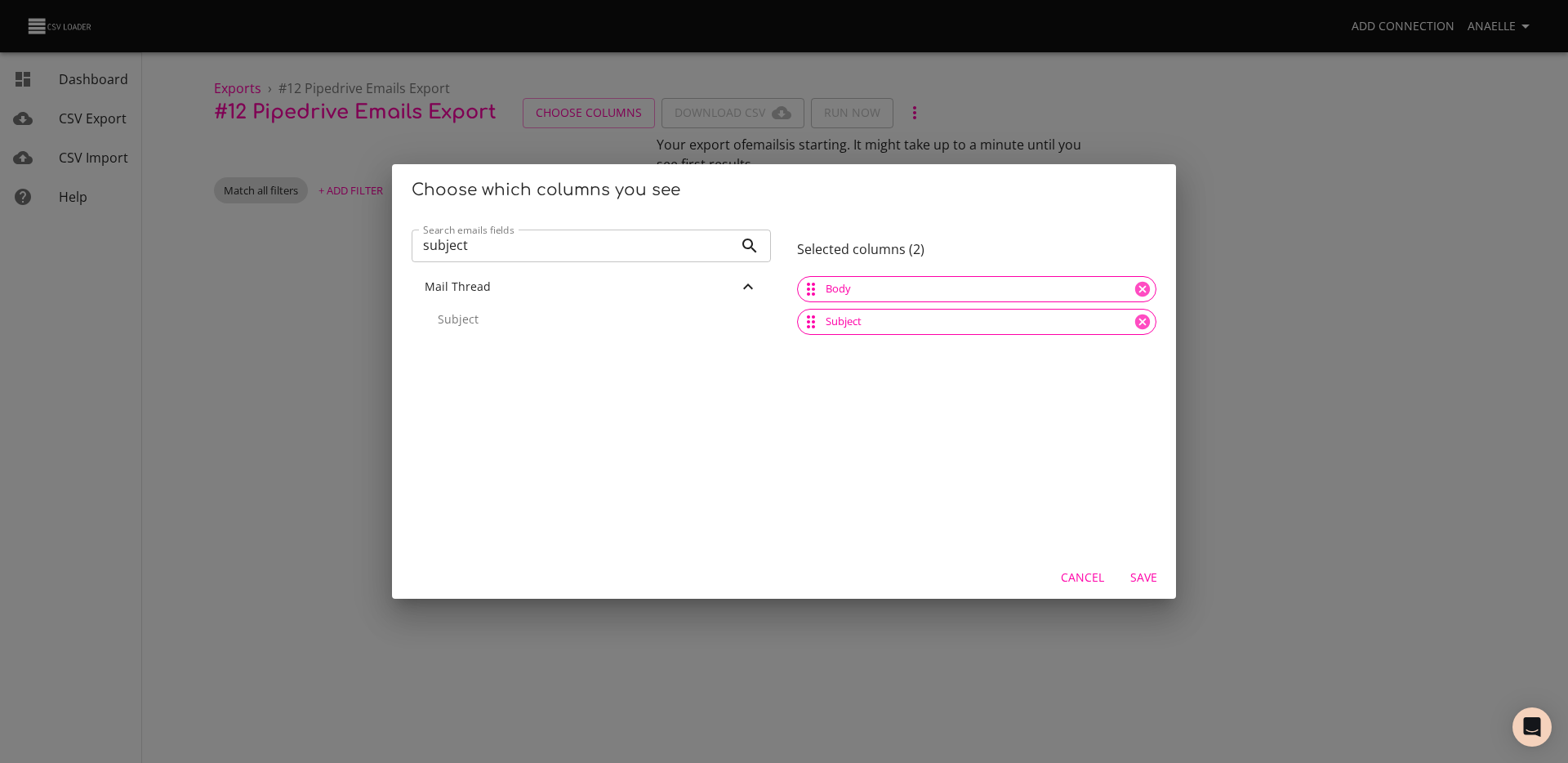
click at [504, 250] on input "subject" at bounding box center [573, 245] width 322 height 32
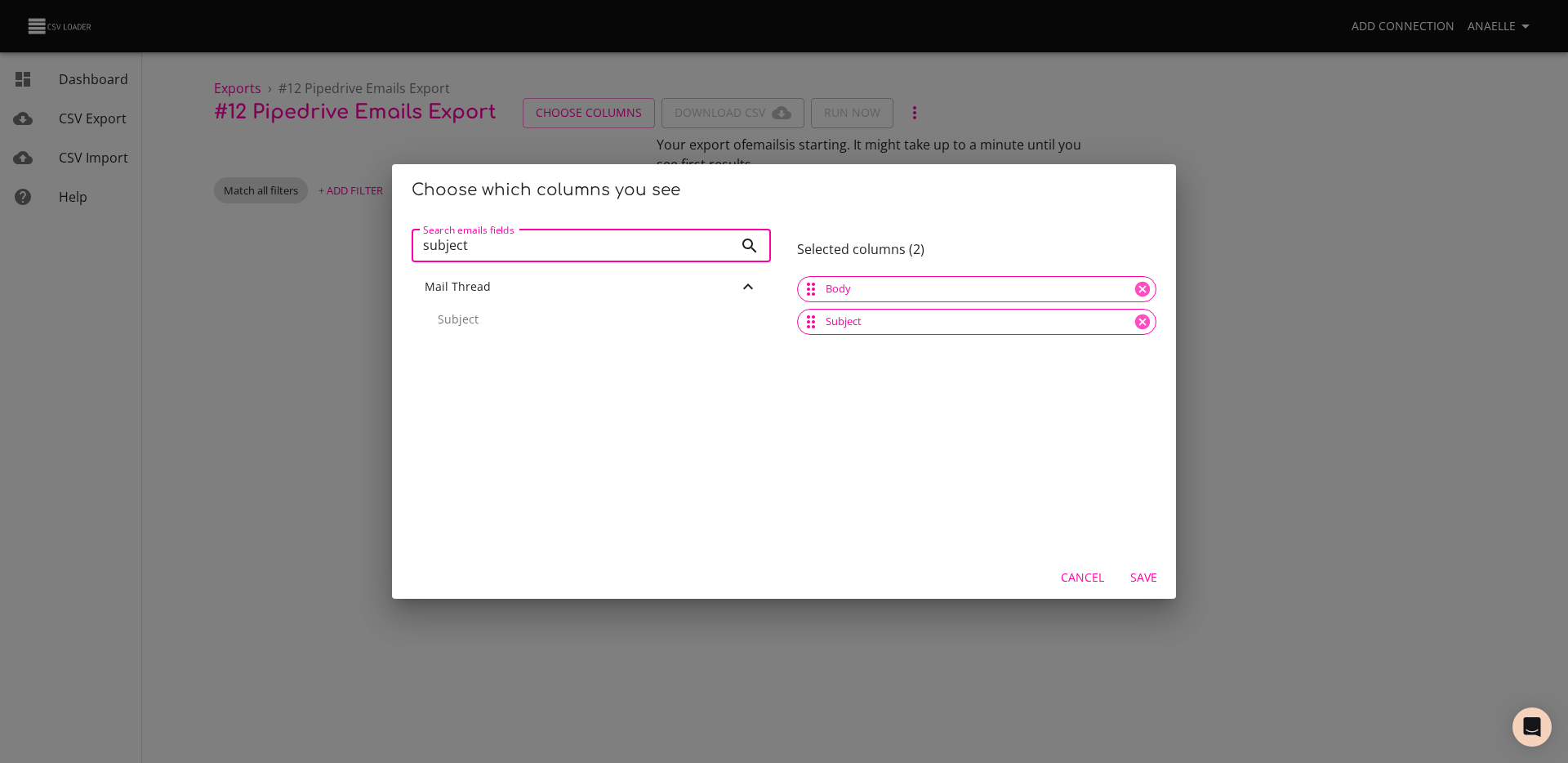
click at [504, 250] on input "subject" at bounding box center [573, 245] width 322 height 32
click at [493, 345] on span "From email address" at bounding box center [479, 344] width 108 height 15
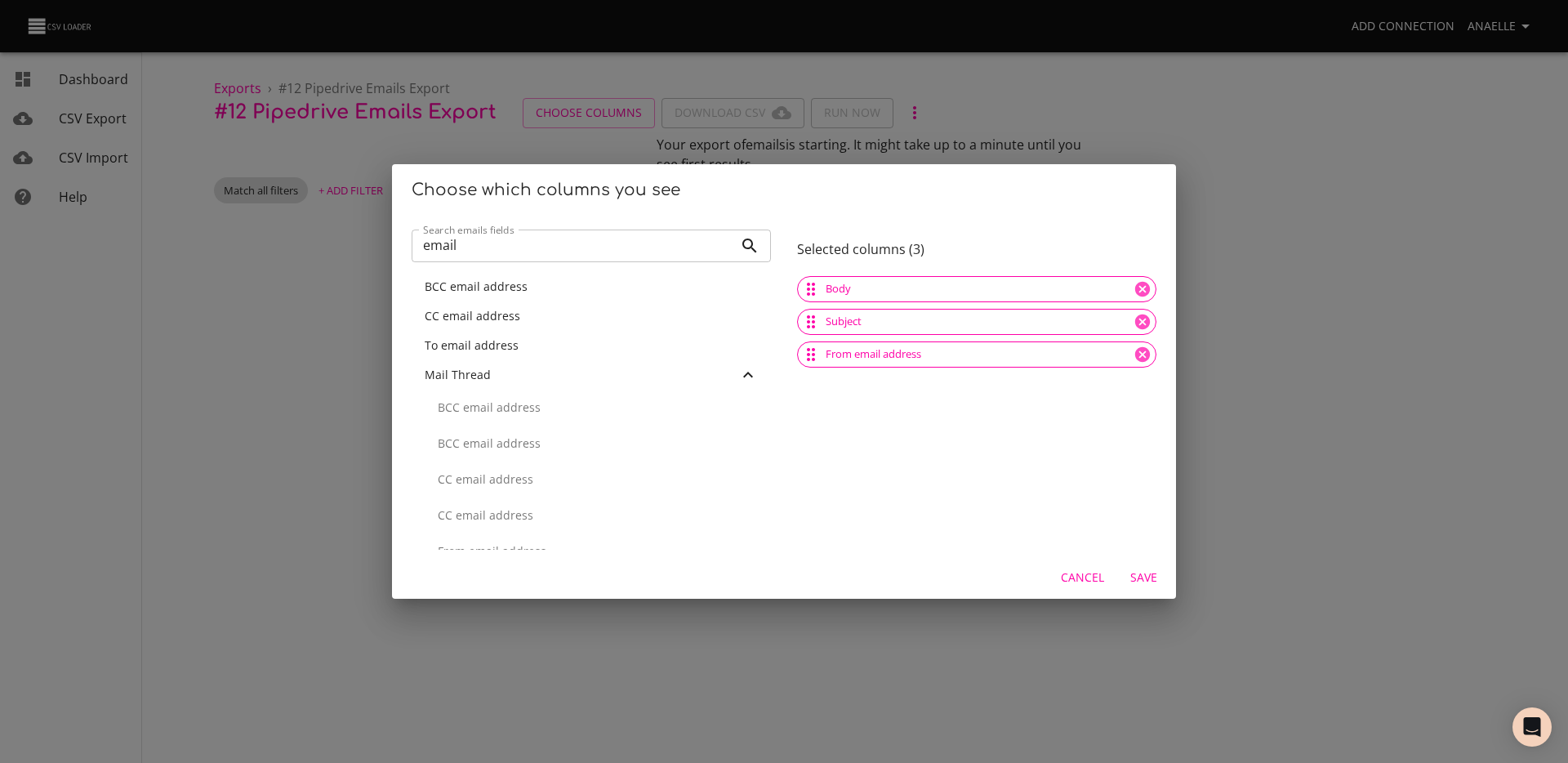
click at [493, 345] on span "To email address" at bounding box center [471, 344] width 94 height 15
click at [498, 323] on span "CC email address" at bounding box center [472, 316] width 95 height 15
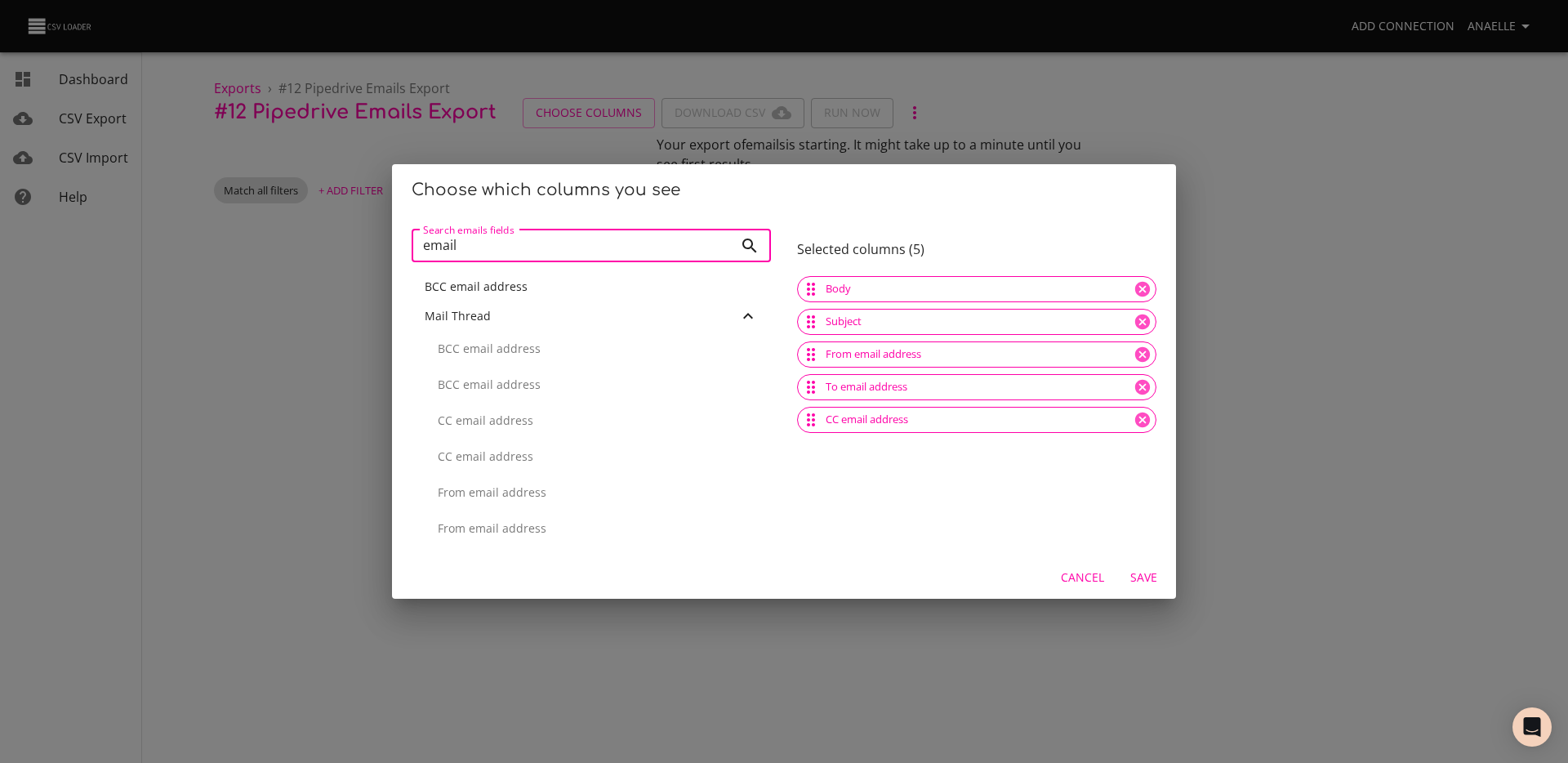
click at [488, 257] on input "email" at bounding box center [573, 245] width 322 height 32
click at [484, 412] on p "ID" at bounding box center [598, 410] width 320 height 16
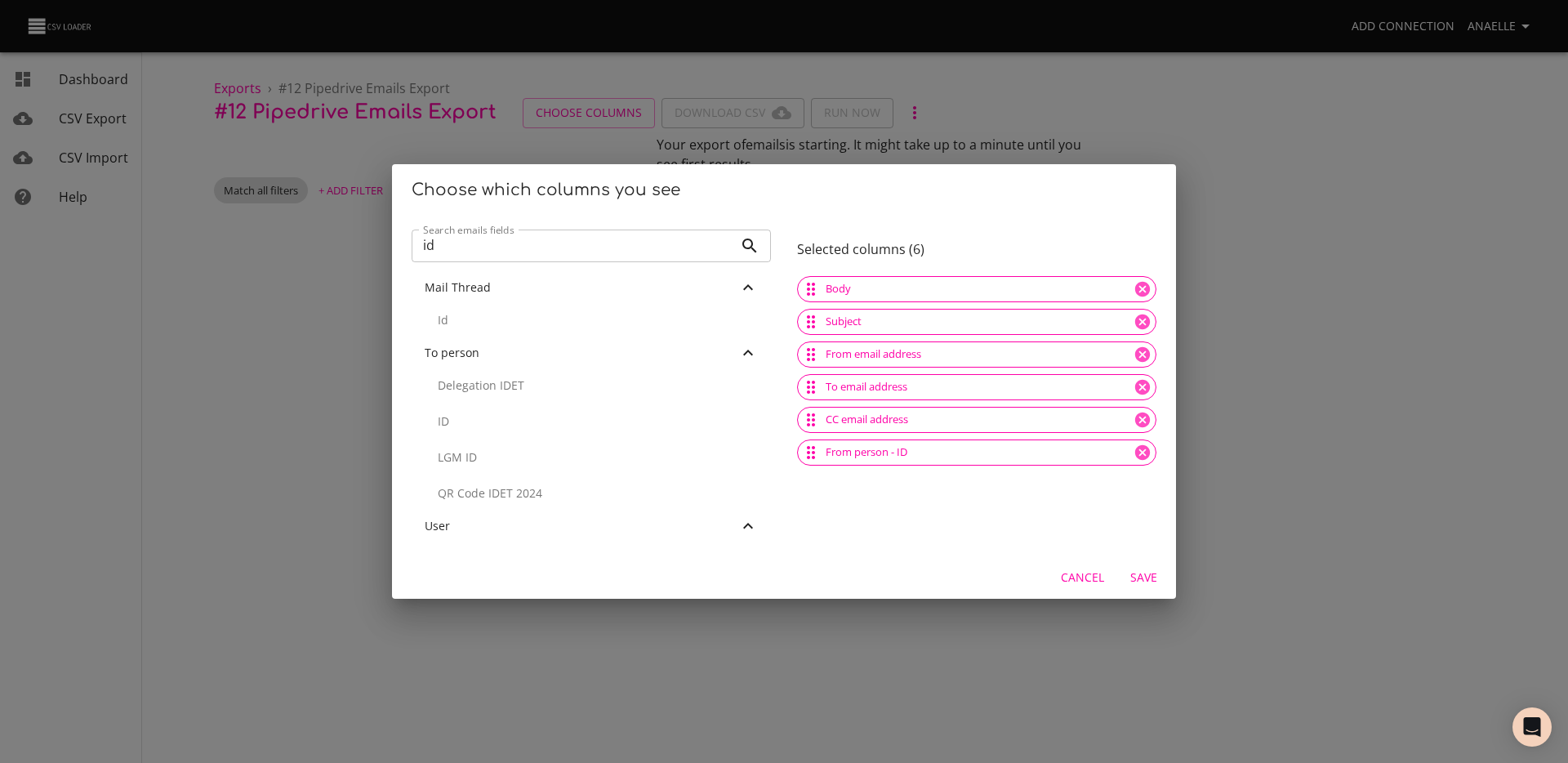
scroll to position [617, 0]
click at [484, 412] on p "ID" at bounding box center [598, 417] width 320 height 16
drag, startPoint x: 484, startPoint y: 412, endPoint x: 547, endPoint y: 377, distance: 72.1
click at [547, 379] on div "Delegation IDET LGM ID QR Code IDET 2024" at bounding box center [592, 417] width 360 height 108
click at [570, 244] on input "id" at bounding box center [573, 245] width 322 height 32
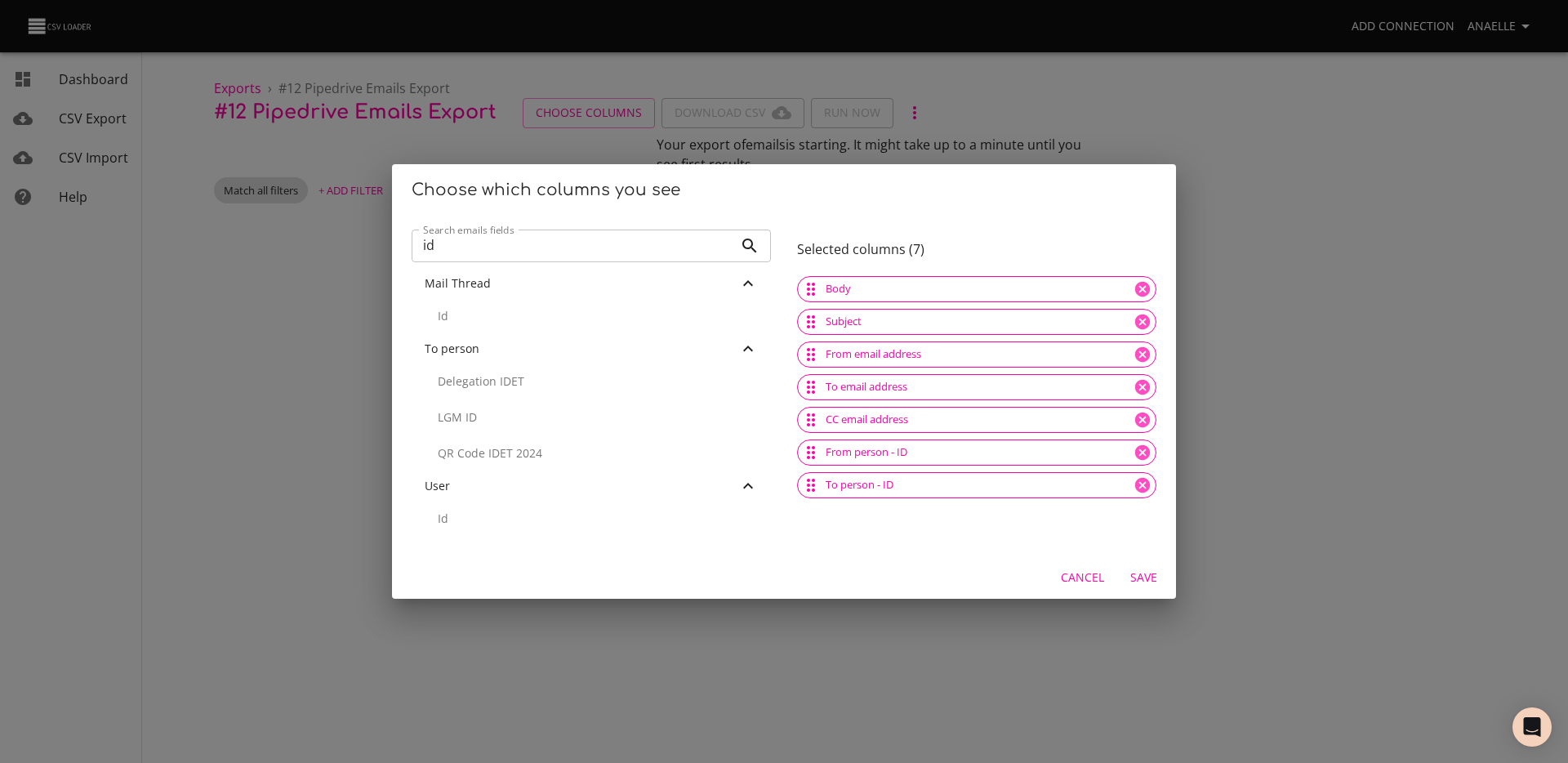
click at [570, 244] on input "id" at bounding box center [573, 245] width 322 height 32
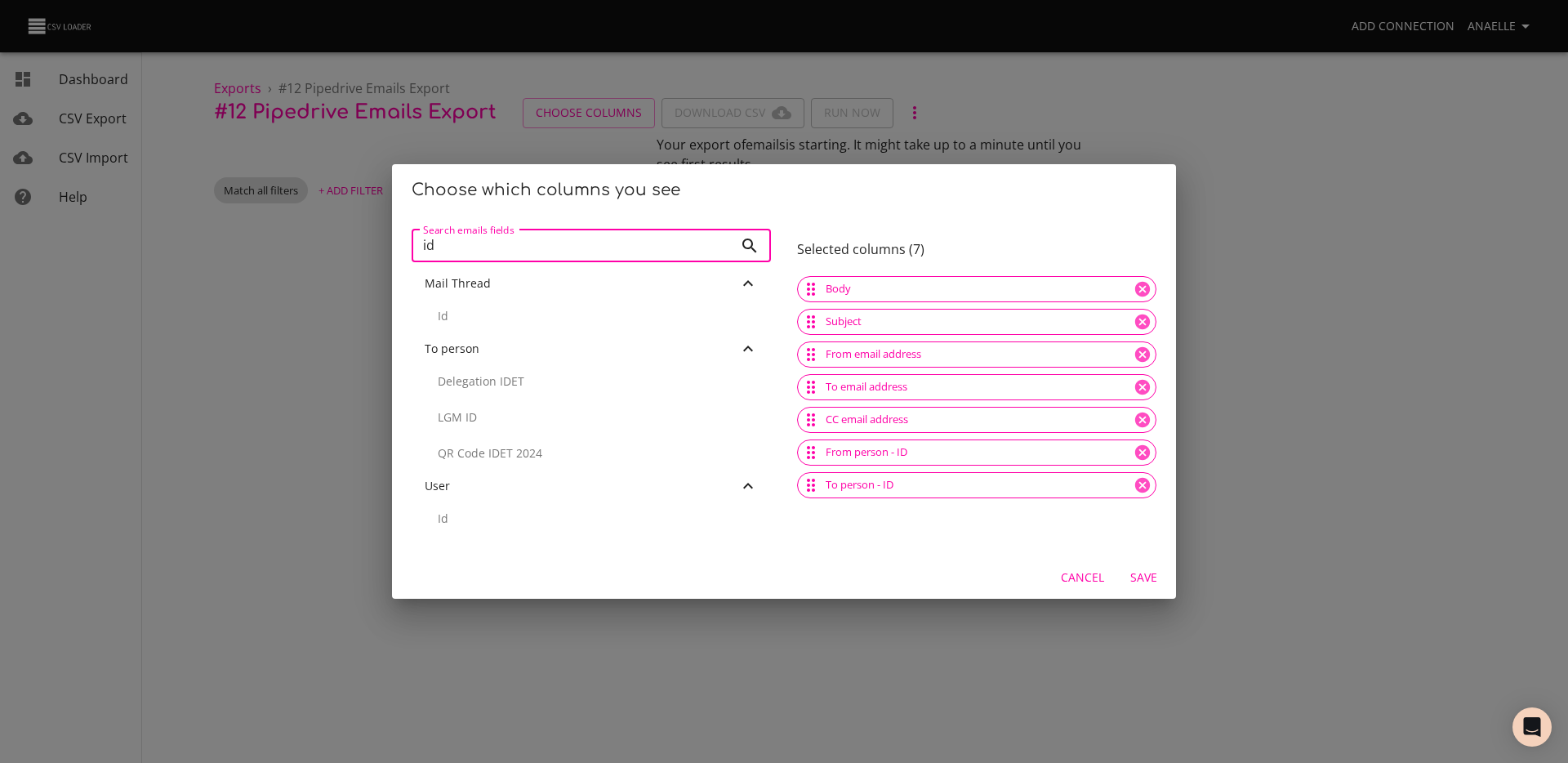
type input "m"
type input "deal"
click at [516, 453] on p "Deal" at bounding box center [598, 456] width 320 height 16
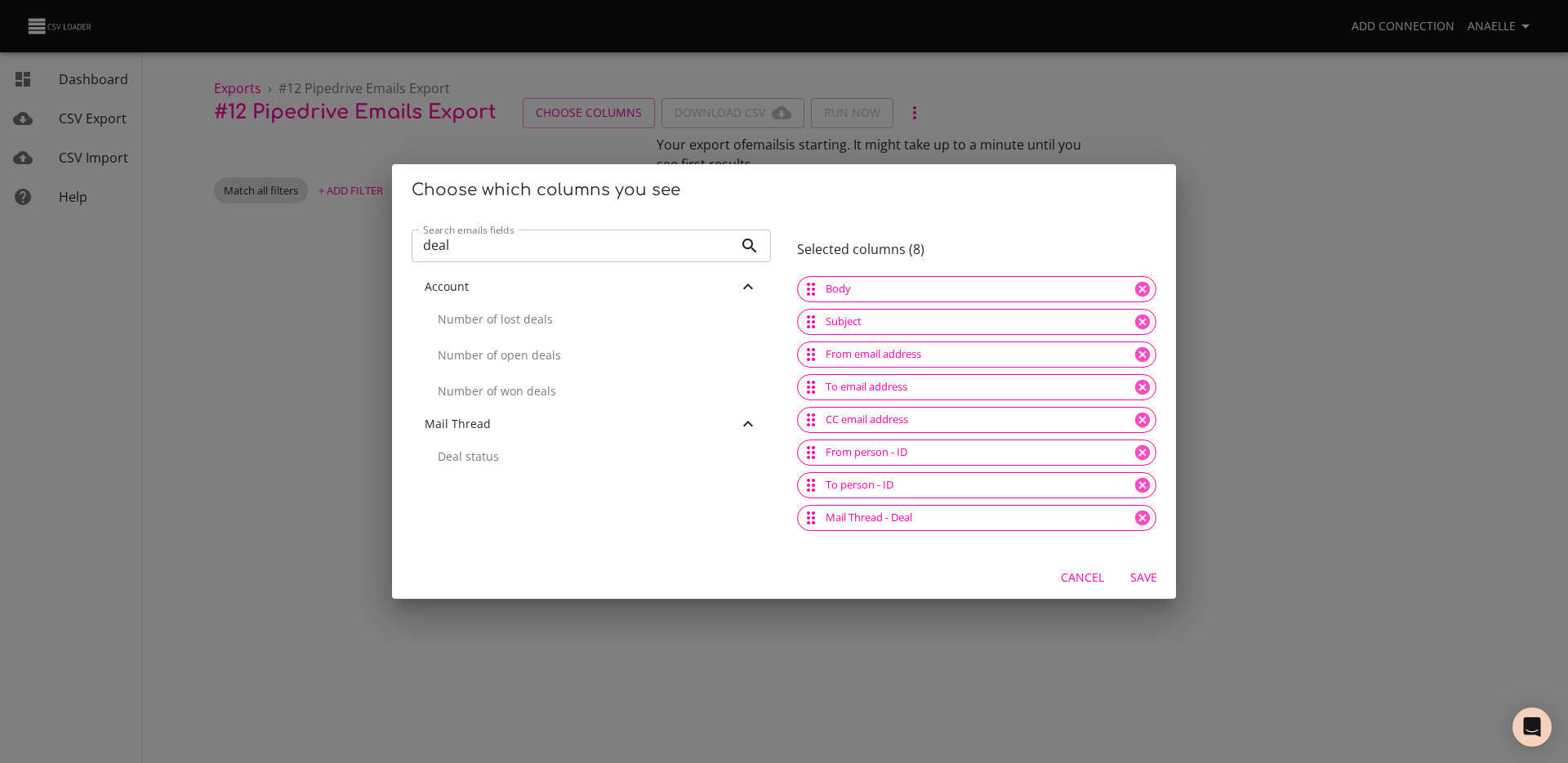
scroll to position [7, 0]
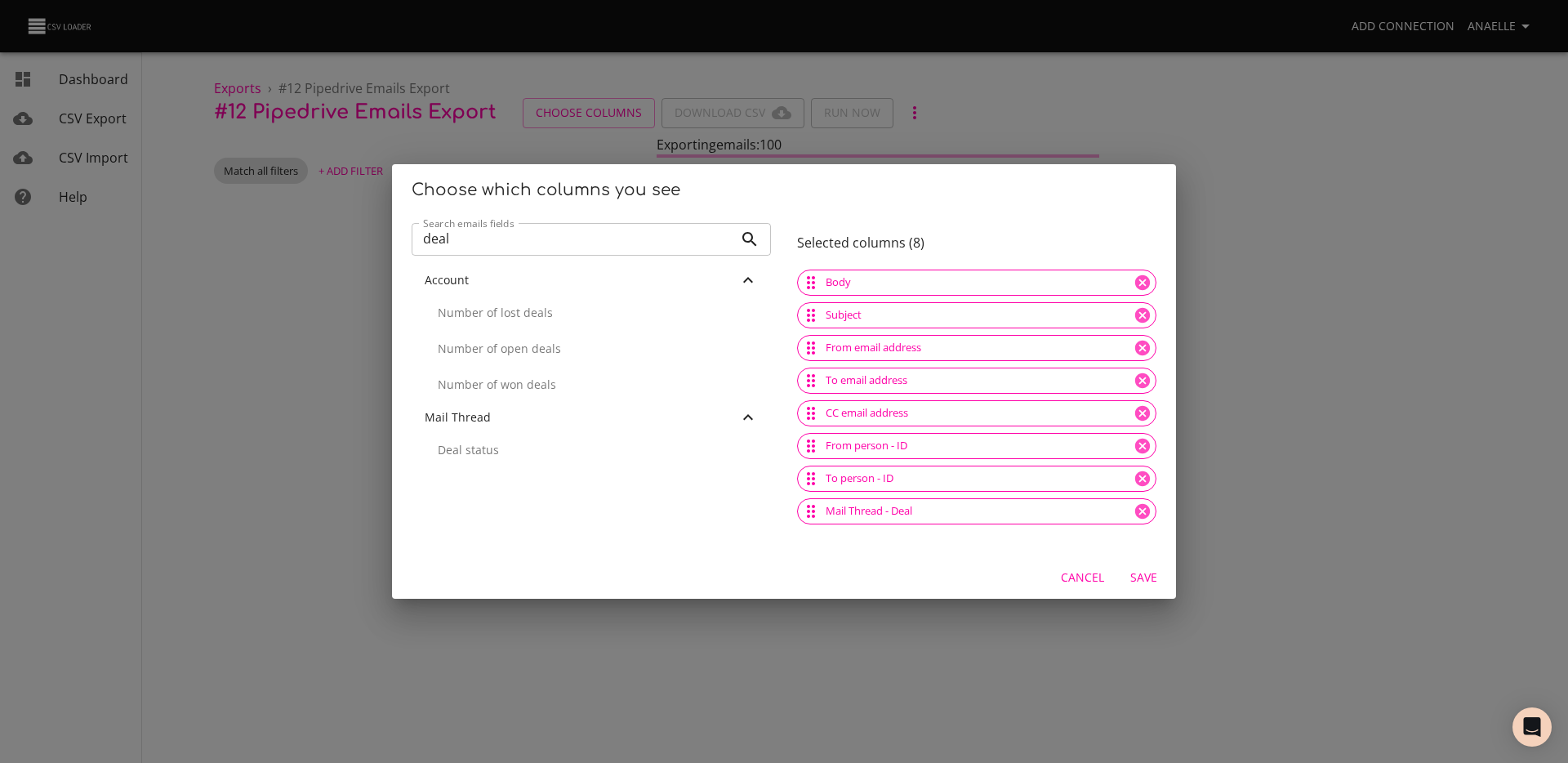
click at [590, 226] on input "deal" at bounding box center [573, 239] width 322 height 32
click at [583, 230] on input "deal" at bounding box center [573, 239] width 322 height 32
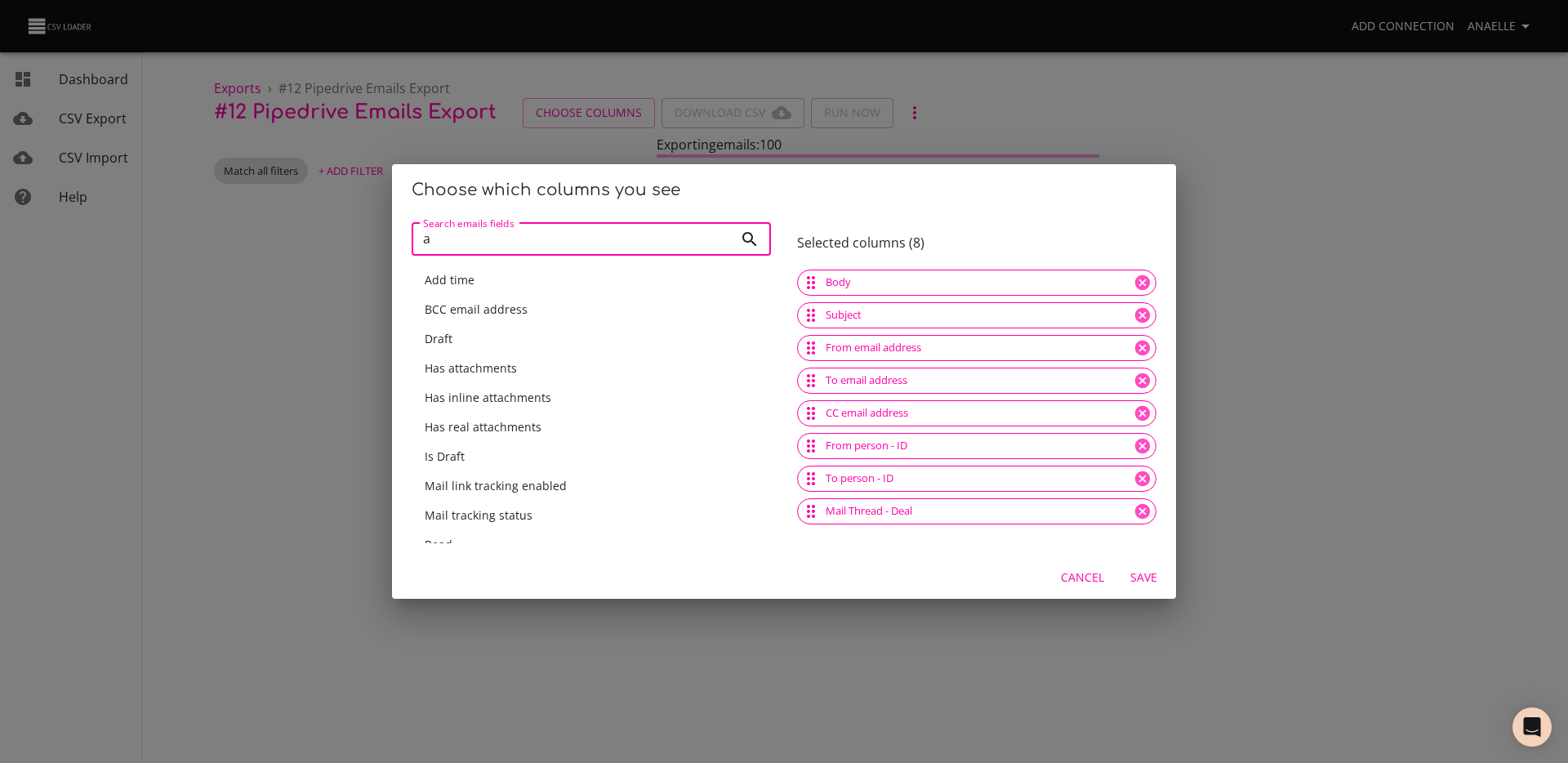
type input "a"
click at [593, 302] on div "BCC email address" at bounding box center [591, 309] width 333 height 16
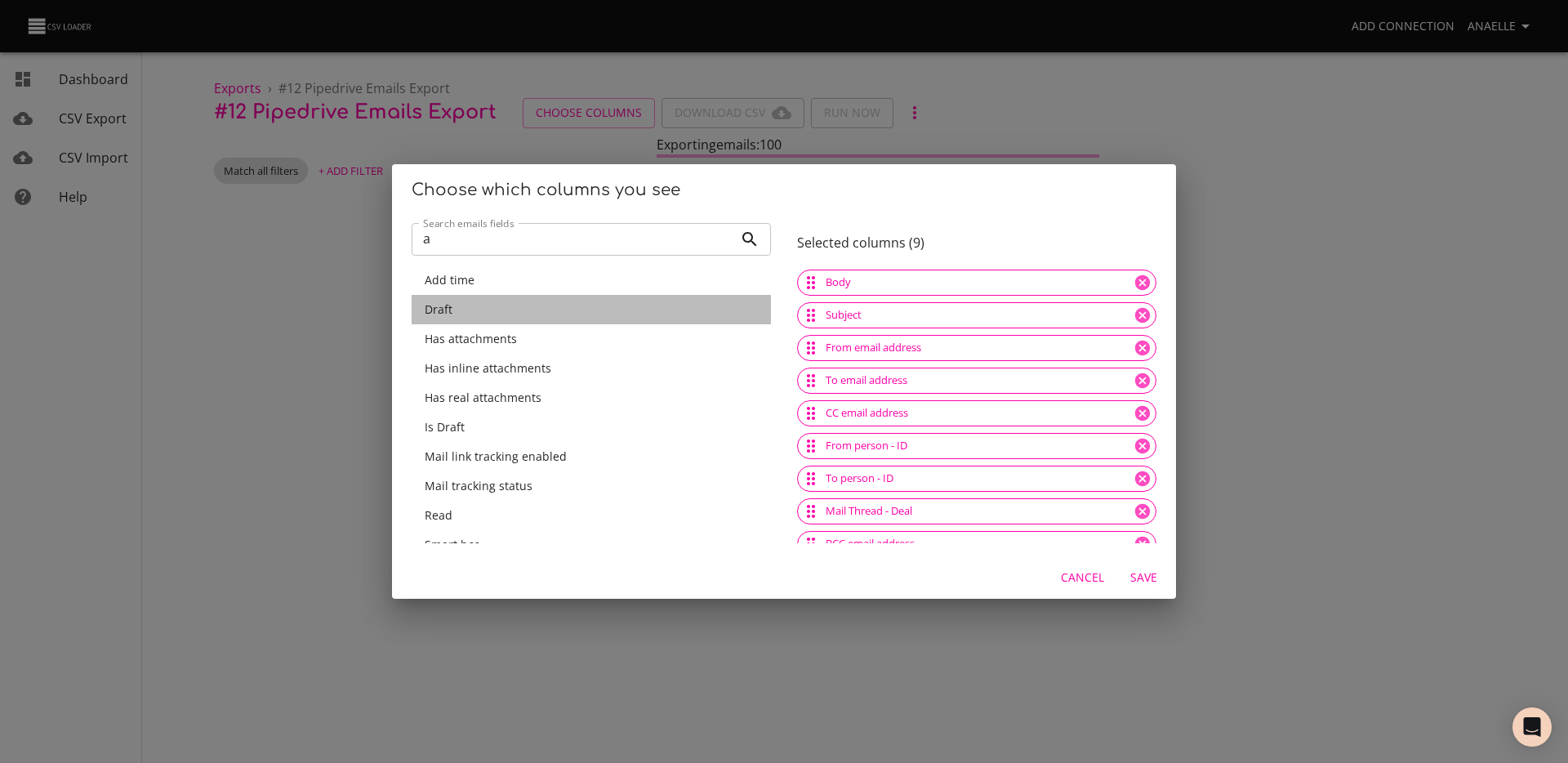
drag, startPoint x: 593, startPoint y: 301, endPoint x: 593, endPoint y: 264, distance: 37.0
click at [585, 272] on div "Add time" at bounding box center [591, 280] width 333 height 16
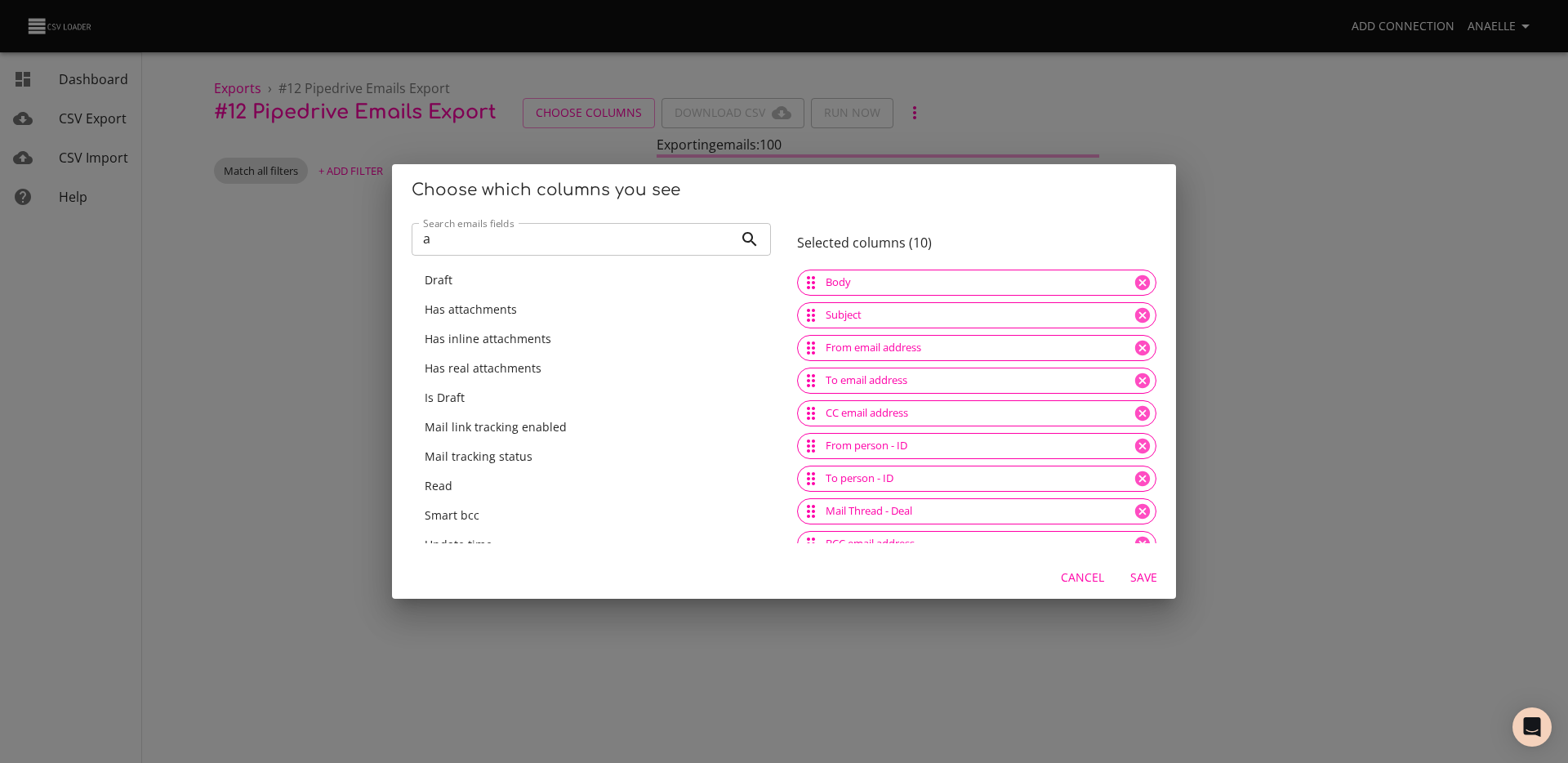
scroll to position [49, 0]
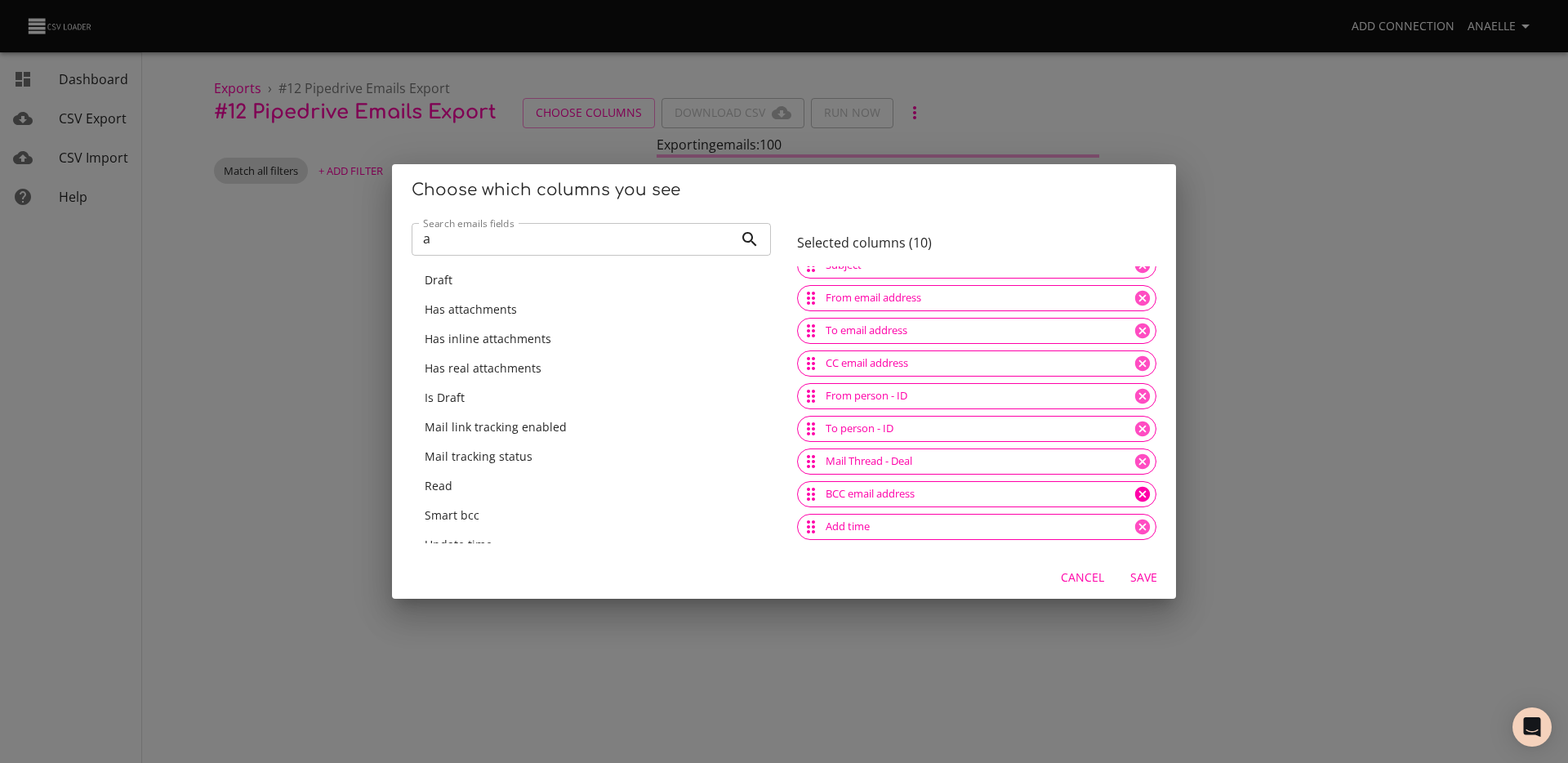
click at [1135, 492] on icon at bounding box center [1142, 494] width 14 height 14
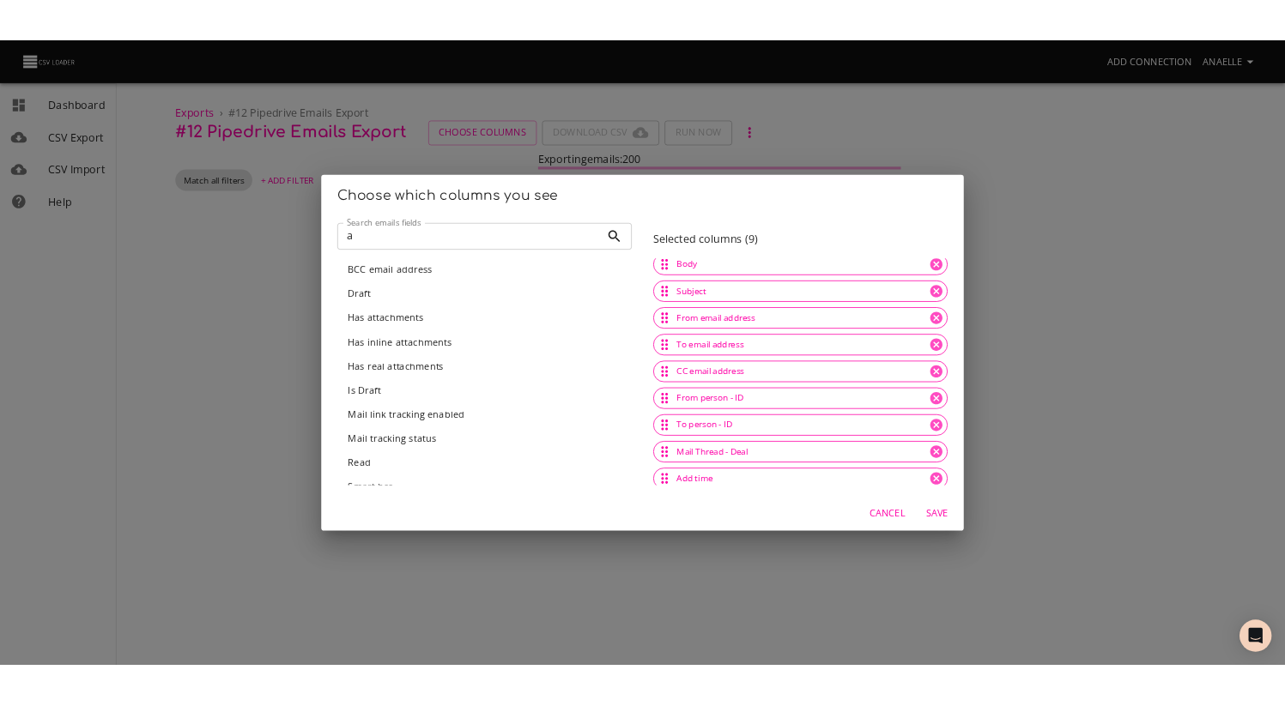
scroll to position [0, 0]
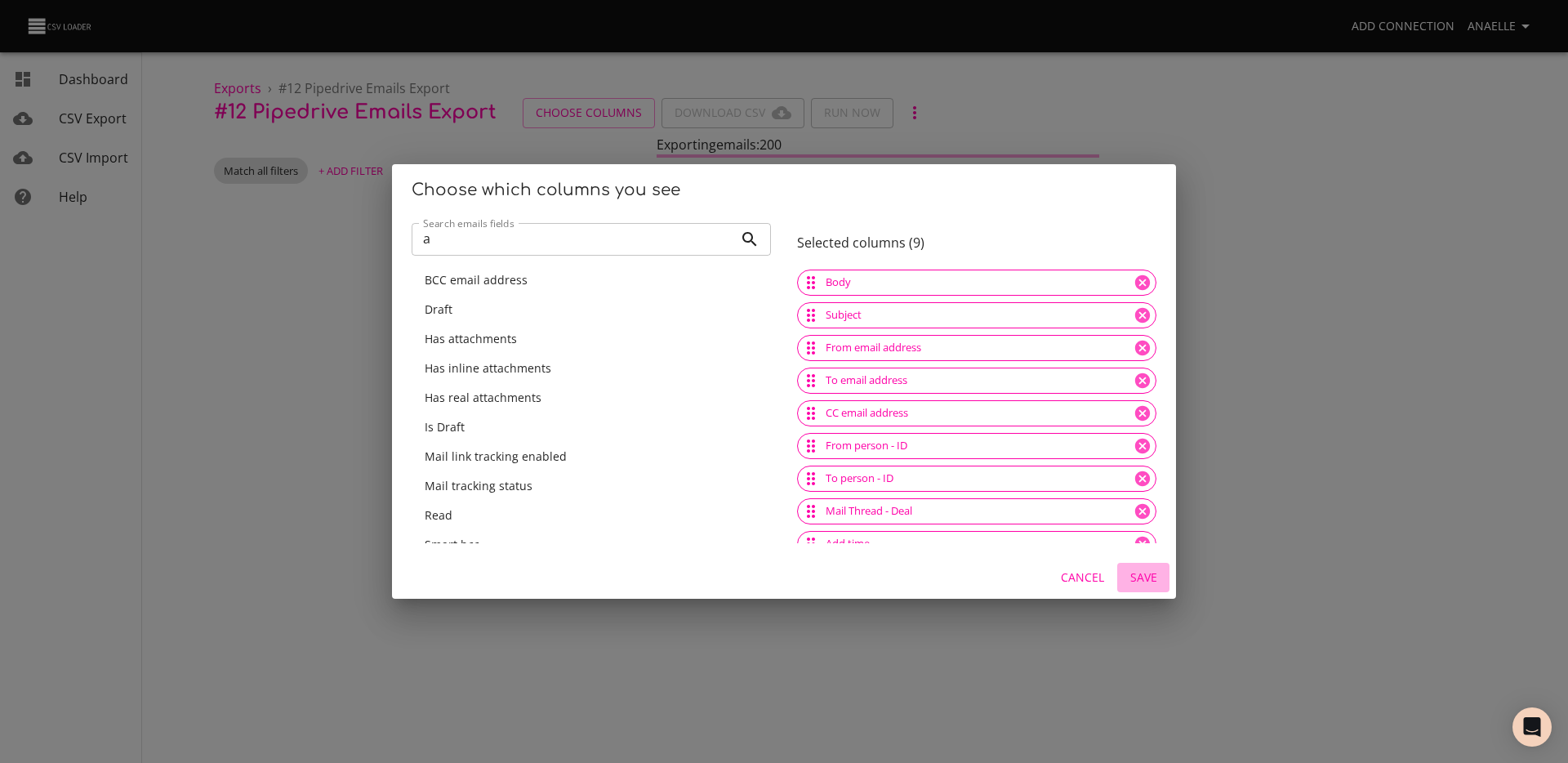
click at [1127, 577] on span "Save" at bounding box center [1143, 577] width 39 height 20
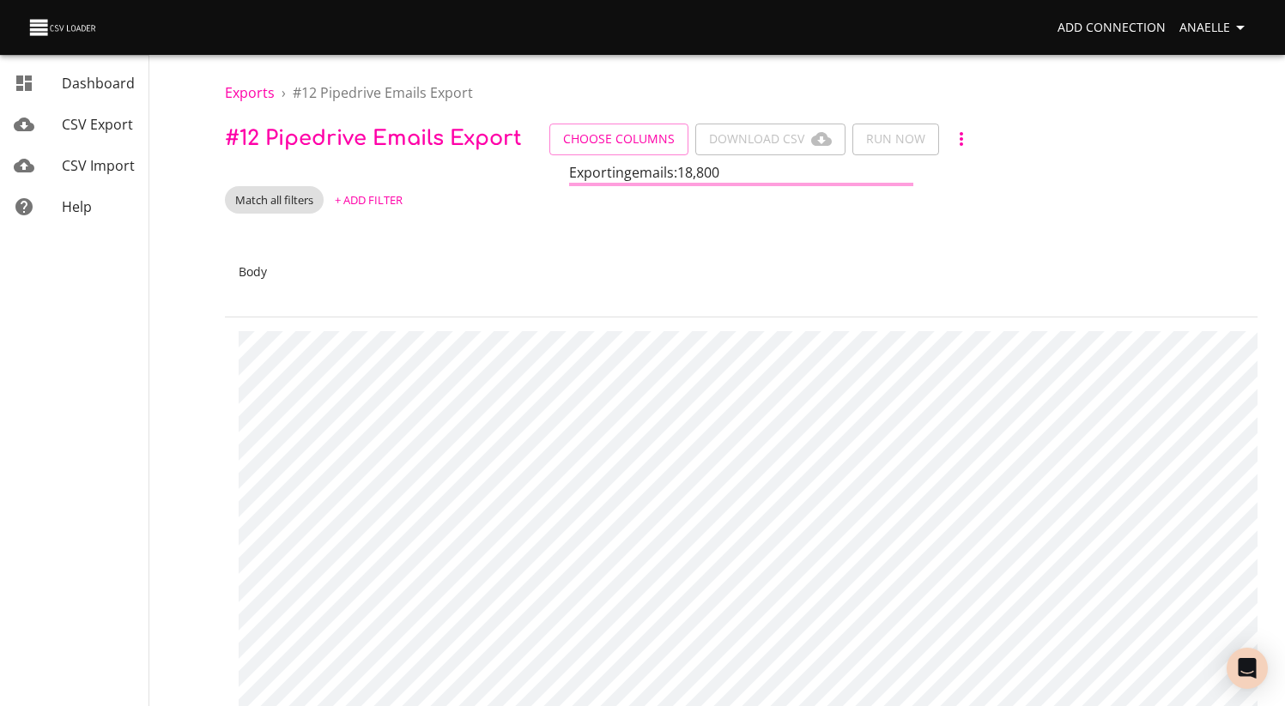
click at [476, 201] on div "Match all filters + Add Filter" at bounding box center [741, 199] width 1032 height 27
click at [651, 85] on ol "Exports › # 12 Pipedrive Emails Export" at bounding box center [741, 92] width 1032 height 21
click at [645, 82] on ol "Exports › # 12 Pipedrive Emails Export" at bounding box center [741, 92] width 1032 height 21
click at [546, 93] on ol "Exports › # 12 Pipedrive Emails Export" at bounding box center [741, 92] width 1032 height 21
